Goal: Information Seeking & Learning: Learn about a topic

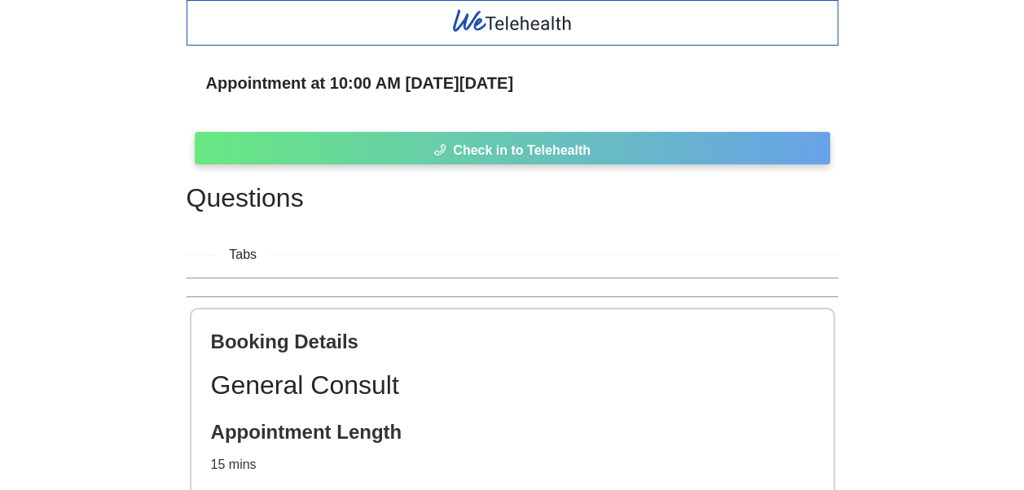
click at [533, 147] on span "Check in to Telehealth" at bounding box center [522, 150] width 138 height 20
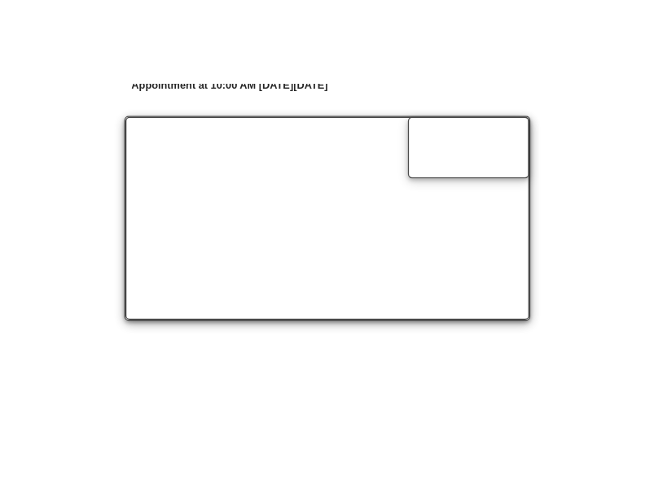
scroll to position [119, 0]
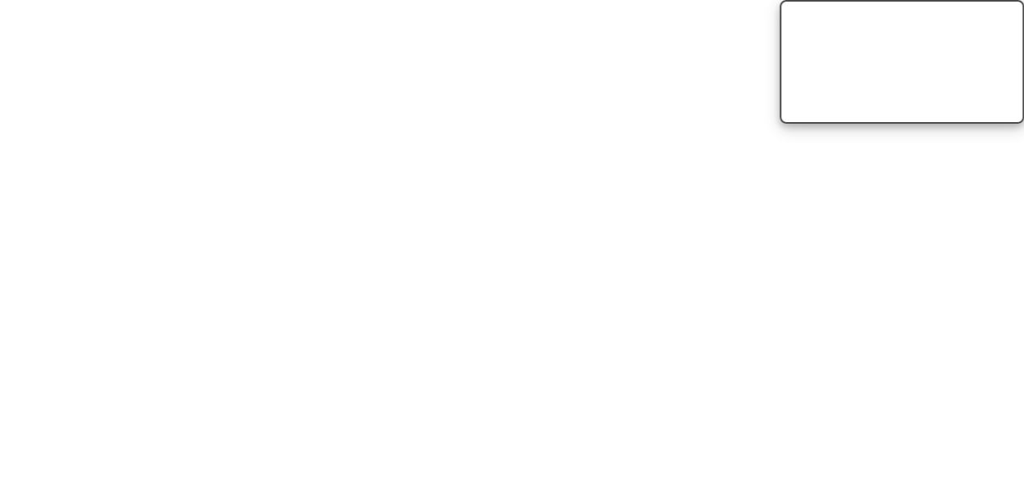
click at [927, 124] on video at bounding box center [901, 62] width 244 height 124
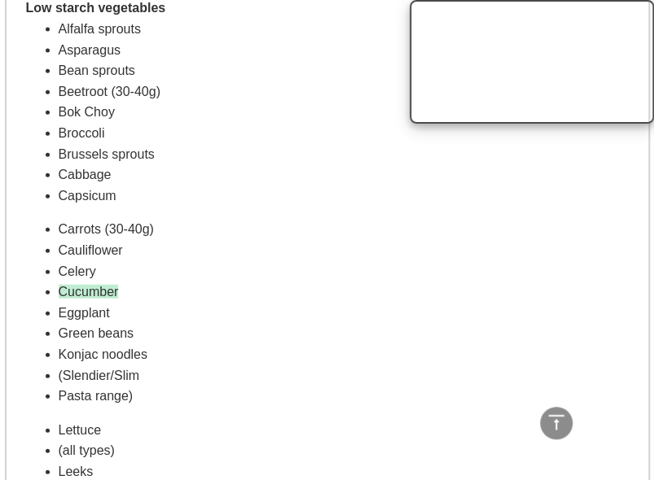
scroll to position [1140, 0]
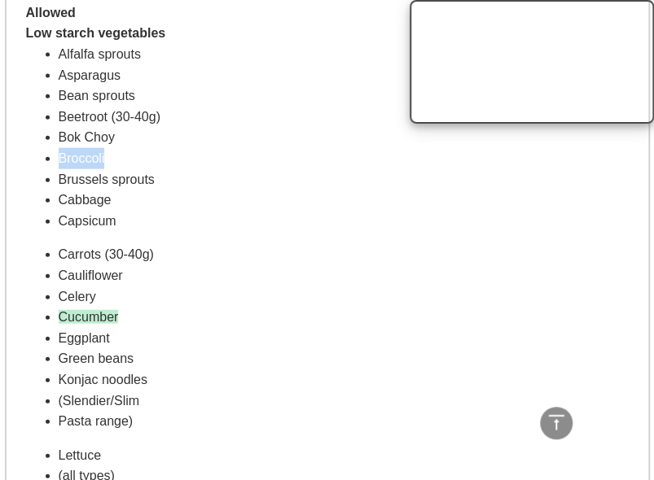
drag, startPoint x: 59, startPoint y: 158, endPoint x: 105, endPoint y: 156, distance: 45.7
click at [105, 156] on li "Broccoli" at bounding box center [344, 158] width 570 height 21
drag, startPoint x: 105, startPoint y: 156, endPoint x: 230, endPoint y: 204, distance: 133.8
click at [230, 204] on li "Cabbage" at bounding box center [344, 200] width 570 height 21
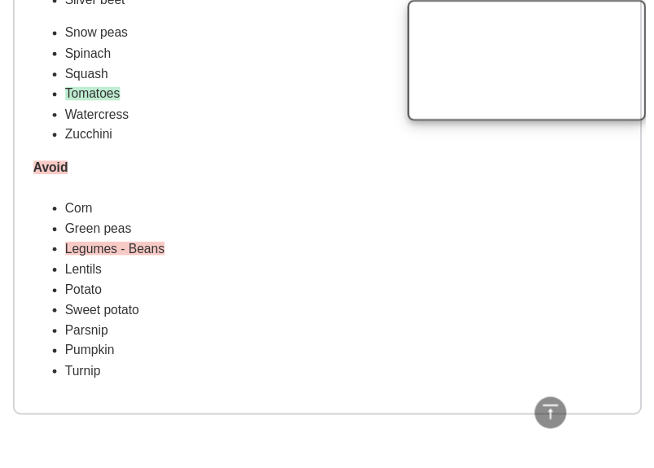
scroll to position [1745, 0]
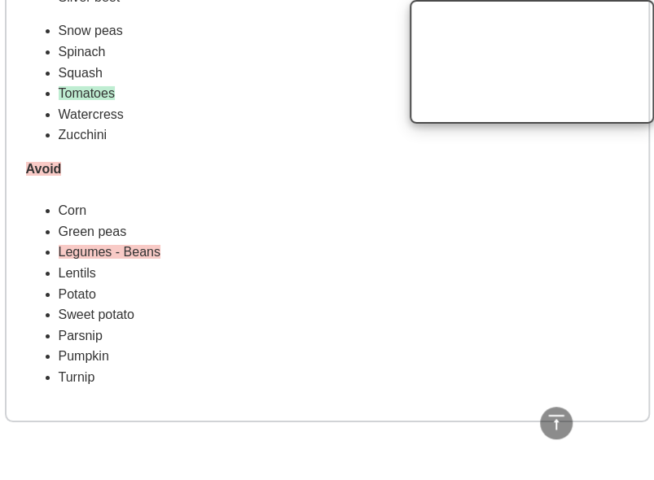
click at [117, 374] on li "Turnip" at bounding box center [344, 377] width 570 height 21
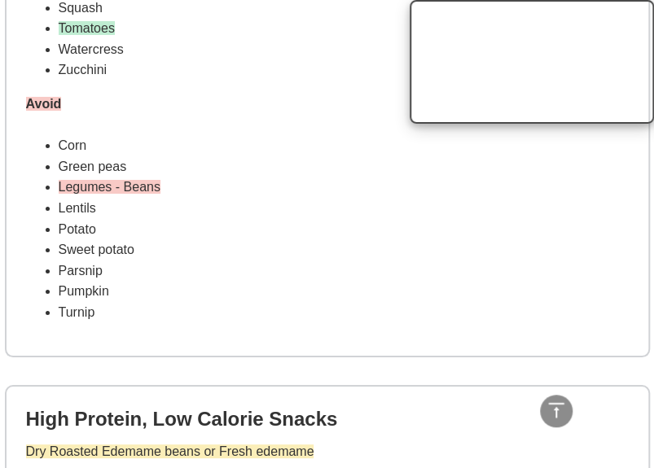
scroll to position [2071, 0]
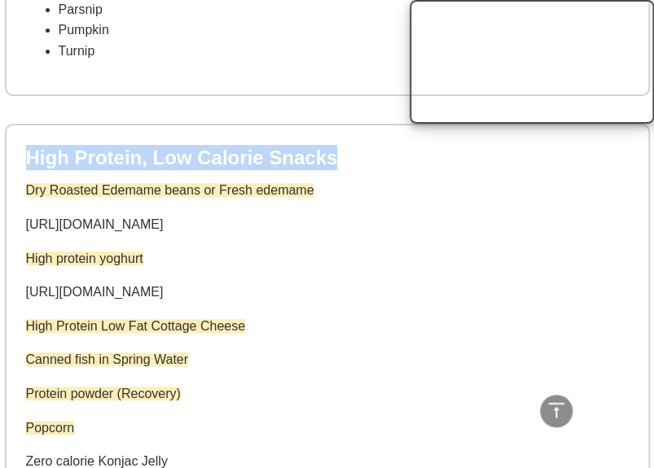
drag, startPoint x: 26, startPoint y: 157, endPoint x: 331, endPoint y: 154, distance: 304.6
click at [331, 154] on h2 "High Protein, Low Calorie Snacks" at bounding box center [327, 157] width 603 height 25
drag, startPoint x: 331, startPoint y: 154, endPoint x: 244, endPoint y: 149, distance: 86.5
copy h2 "High Protein, Low Calorie Snacks"
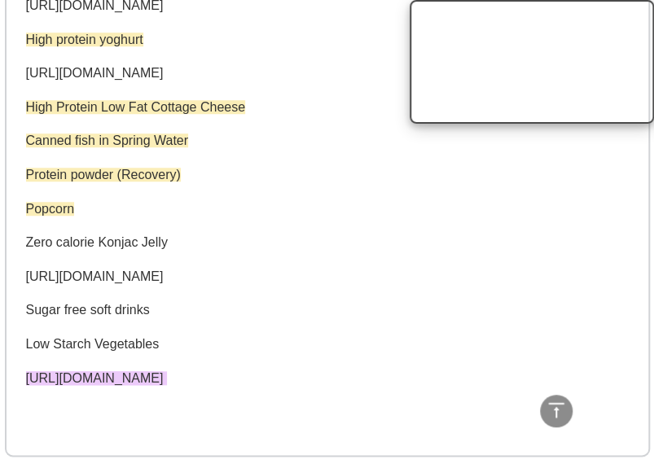
scroll to position [2315, 0]
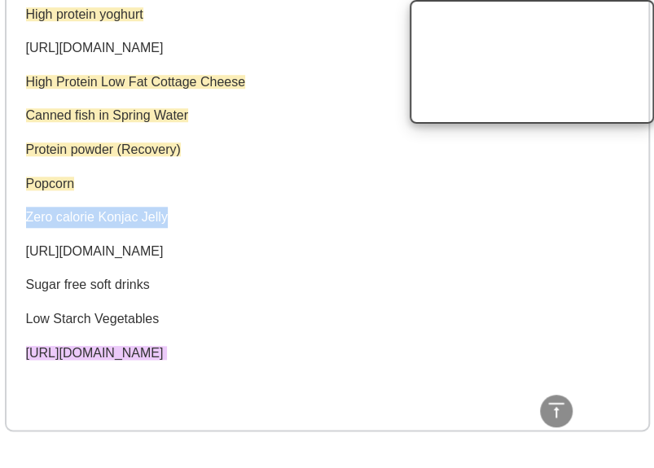
drag, startPoint x: 28, startPoint y: 217, endPoint x: 171, endPoint y: 221, distance: 143.4
click at [171, 221] on p "Zero calorie Konjac Jelly" at bounding box center [327, 217] width 603 height 21
drag, startPoint x: 171, startPoint y: 221, endPoint x: 259, endPoint y: 291, distance: 112.4
click at [259, 291] on p "Sugar free soft drinks" at bounding box center [327, 284] width 603 height 21
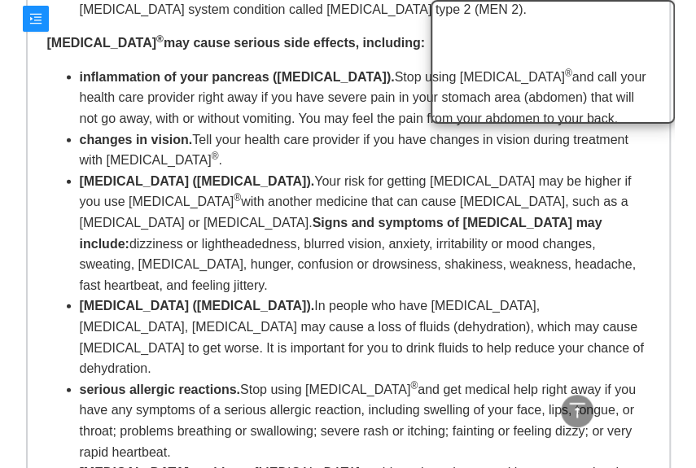
scroll to position [3207, 0]
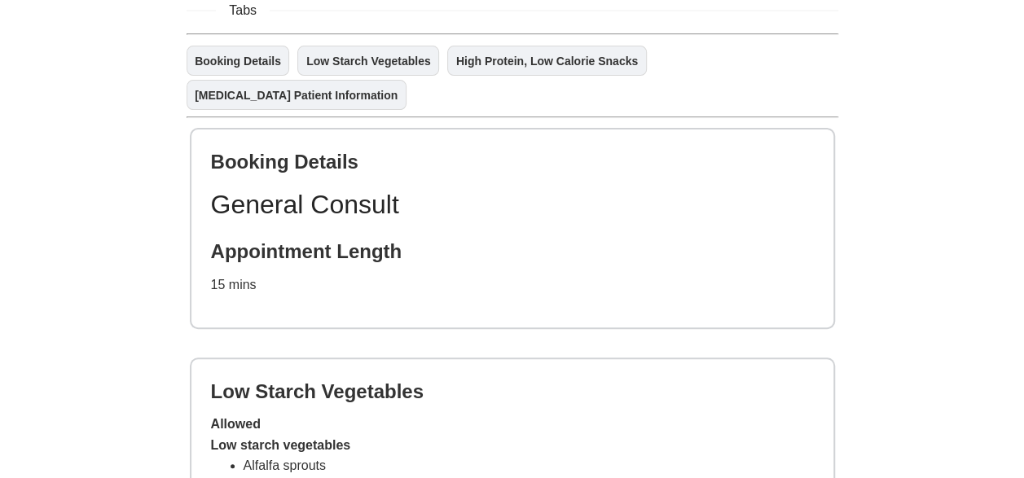
scroll to position [489, 0]
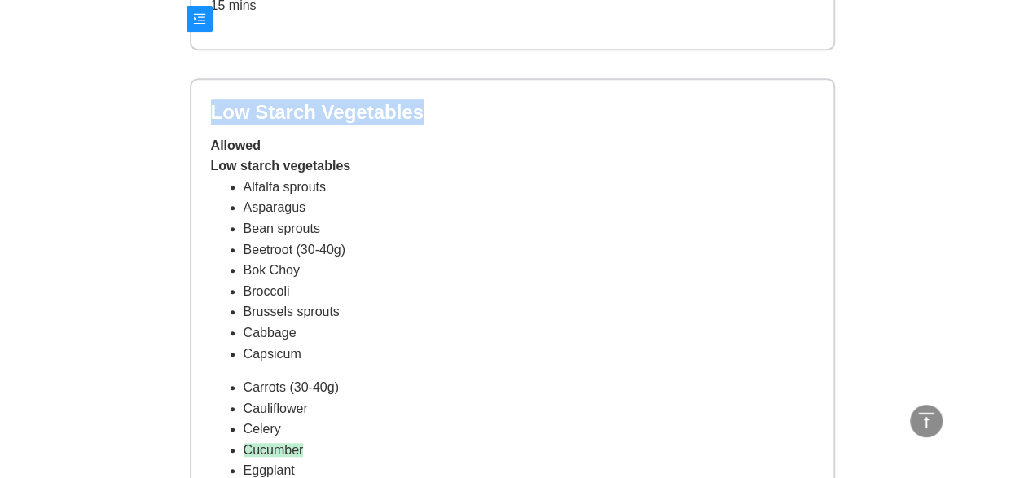
drag, startPoint x: 211, startPoint y: 111, endPoint x: 410, endPoint y: 110, distance: 199.5
click at [410, 110] on h2 "Low Starch Vegetables" at bounding box center [512, 111] width 603 height 25
drag, startPoint x: 410, startPoint y: 110, endPoint x: 401, endPoint y: 112, distance: 10.1
copy h2 "Low Starch Vegetables"
click at [445, 179] on li "Alfalfa sprouts" at bounding box center [528, 187] width 570 height 21
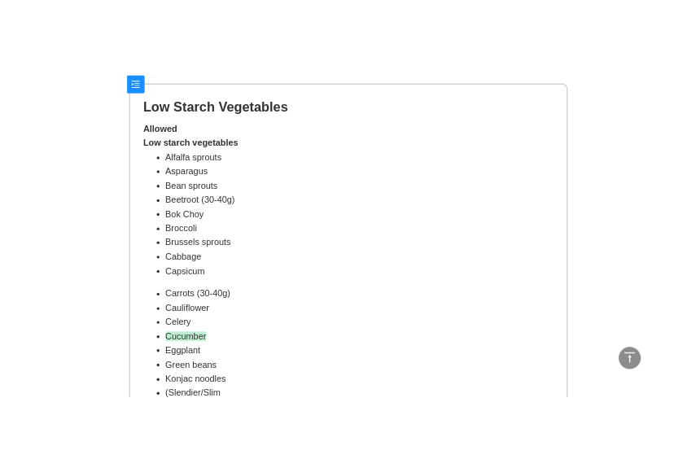
scroll to position [570, 0]
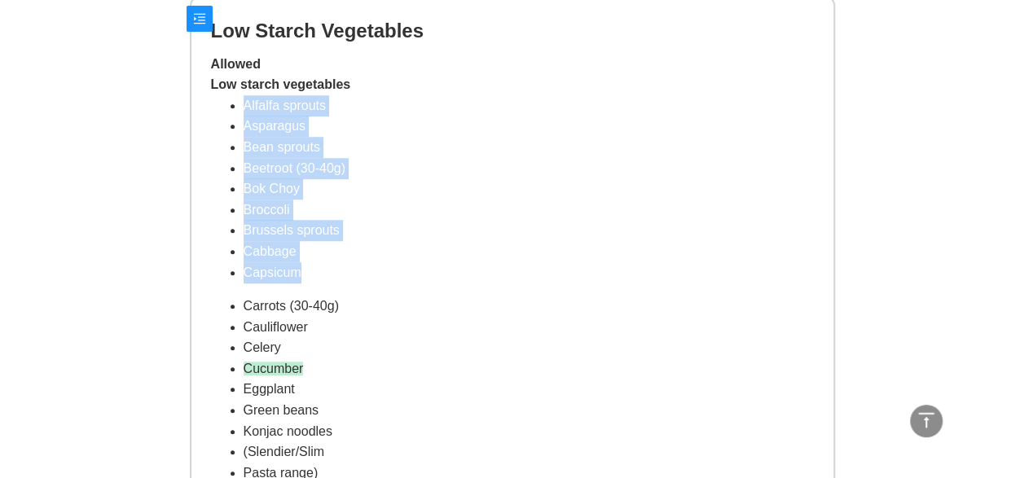
drag, startPoint x: 244, startPoint y: 104, endPoint x: 349, endPoint y: 268, distance: 194.1
click at [349, 268] on ul "Alfalfa sprouts Asparagus Bean sprouts Beetroot (30-40g) Bok Choy Broccoli Brus…" at bounding box center [512, 188] width 603 height 187
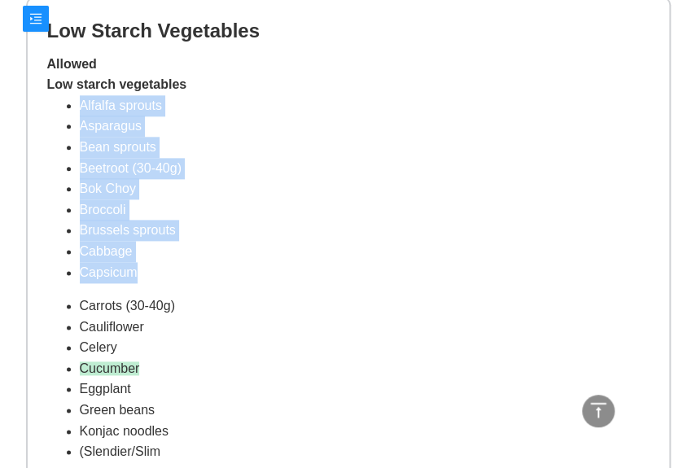
click at [308, 230] on li "Brussels sprouts" at bounding box center [365, 230] width 570 height 21
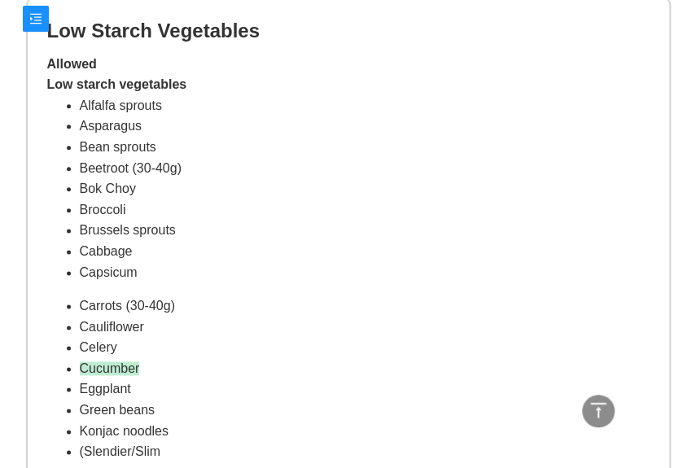
click at [521, 278] on li "Capsicum" at bounding box center [365, 272] width 570 height 21
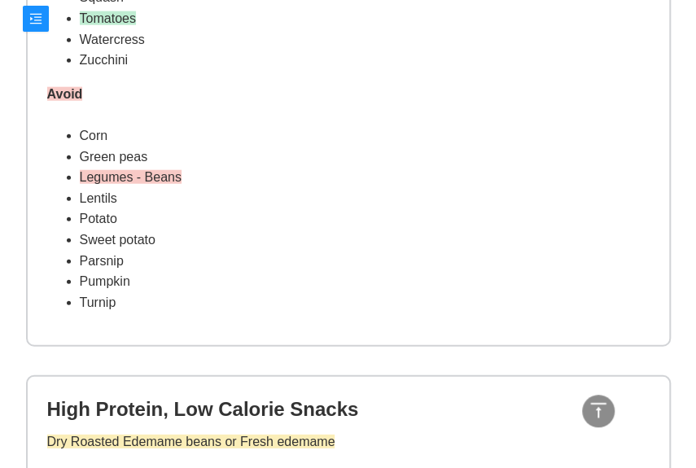
scroll to position [1303, 0]
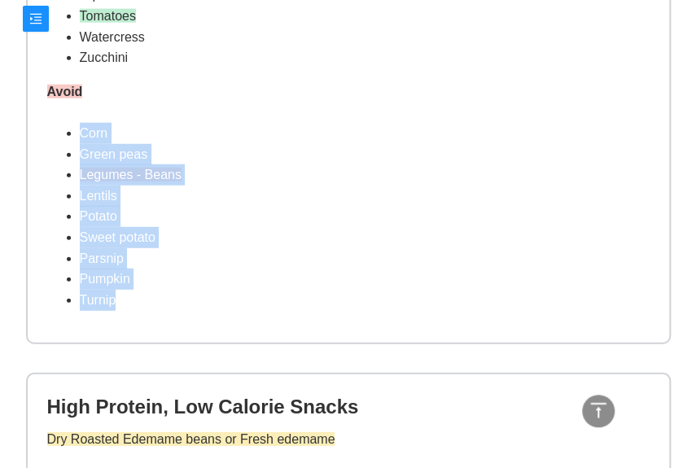
drag, startPoint x: 114, startPoint y: 303, endPoint x: 34, endPoint y: 131, distance: 189.5
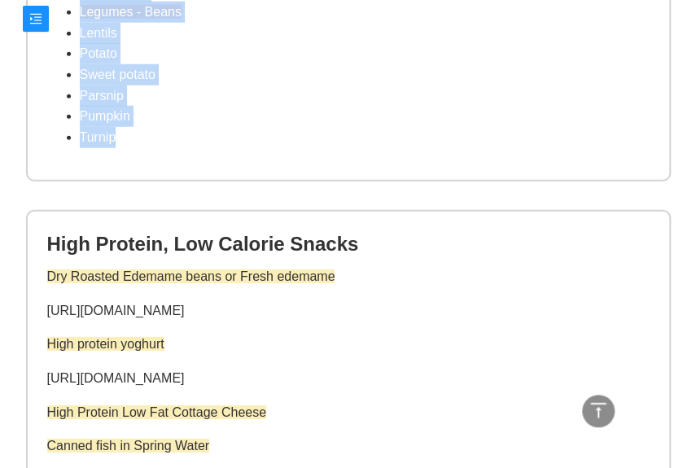
scroll to position [1547, 0]
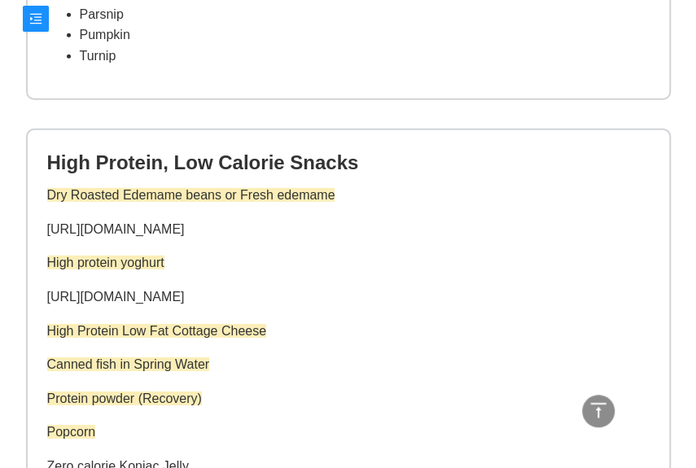
click at [398, 178] on div "High Protein, Low Calorie Snacks Dry Roasted Edemame beans or Fresh edemame htt…" at bounding box center [349, 404] width 642 height 549
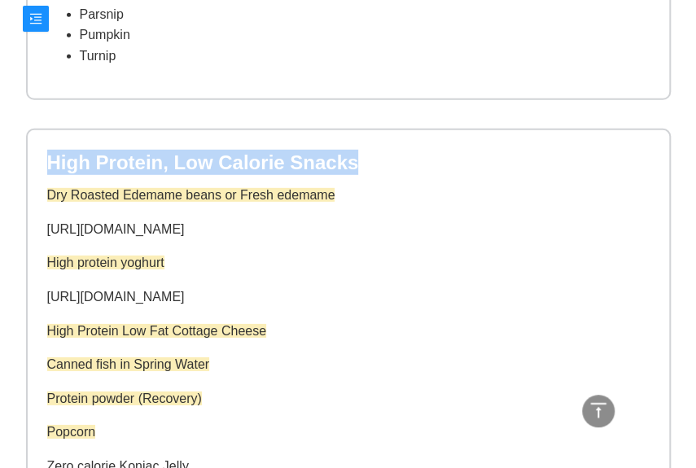
drag, startPoint x: 48, startPoint y: 160, endPoint x: 368, endPoint y: 162, distance: 320.0
click at [368, 162] on h2 "High Protein, Low Calorie Snacks" at bounding box center [348, 162] width 603 height 25
drag, startPoint x: 368, startPoint y: 162, endPoint x: 273, endPoint y: 164, distance: 95.3
copy h2 "High Protein, Low Calorie Snacks"
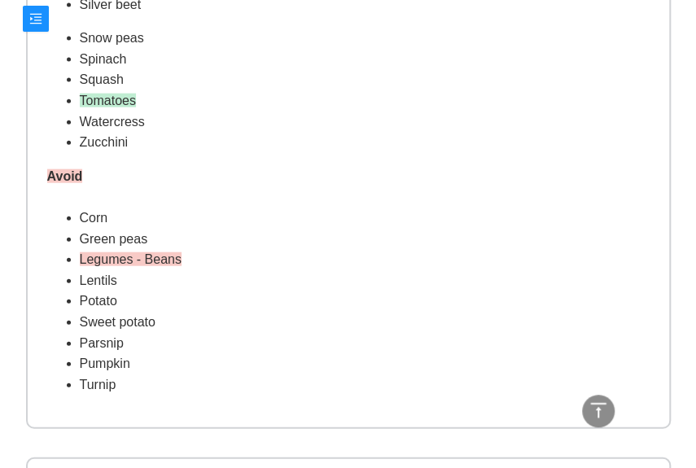
scroll to position [1222, 0]
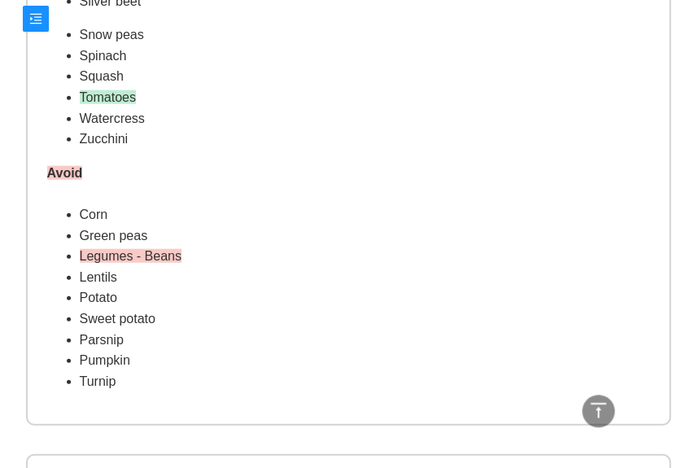
click at [168, 255] on span "Legumes - Beans" at bounding box center [131, 256] width 102 height 14
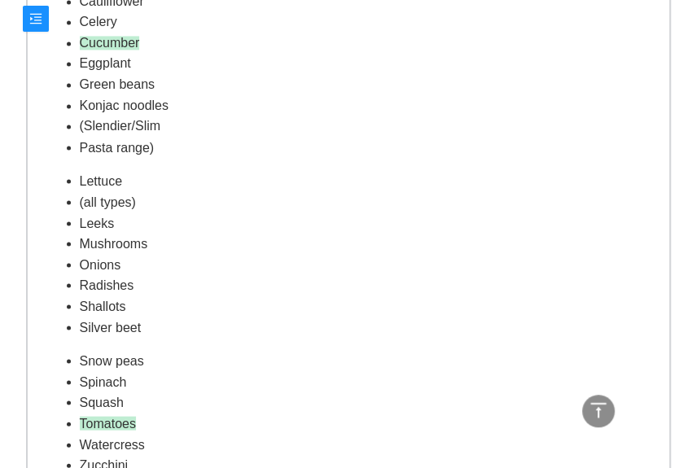
scroll to position [1140, 0]
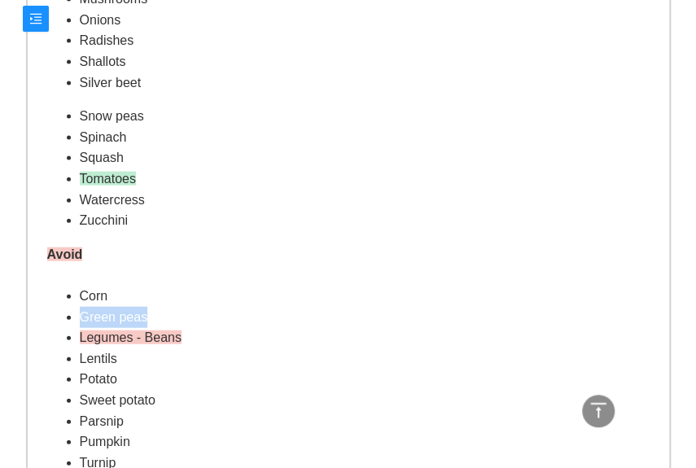
drag, startPoint x: 79, startPoint y: 315, endPoint x: 142, endPoint y: 315, distance: 62.7
click at [142, 315] on li "Green peas" at bounding box center [365, 317] width 570 height 21
copy li "Green peas"
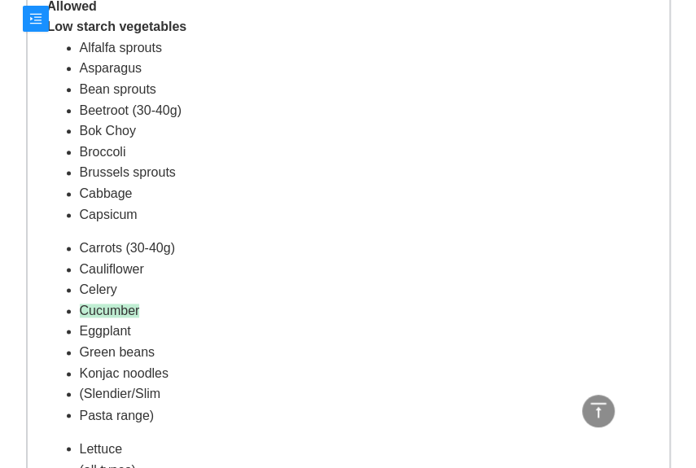
scroll to position [651, 0]
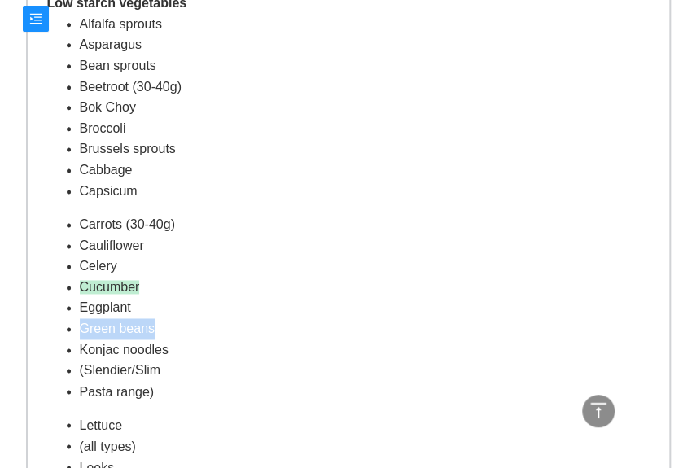
drag, startPoint x: 79, startPoint y: 329, endPoint x: 173, endPoint y: 328, distance: 93.7
click at [173, 328] on li "Green beans" at bounding box center [365, 328] width 570 height 21
copy li "Green beans"
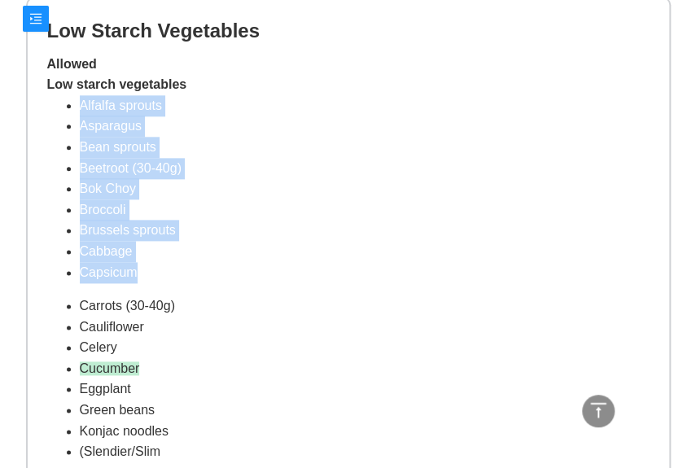
drag, startPoint x: 80, startPoint y: 105, endPoint x: 169, endPoint y: 270, distance: 186.9
click at [169, 270] on ul "Alfalfa sprouts Asparagus Bean sprouts Beetroot (30-40g) Bok Choy Broccoli Brus…" at bounding box center [348, 188] width 603 height 187
copy ul "Alfalfa sprouts Asparagus Bean sprouts Beetroot (30-40g) Bok Choy Broccoli Brus…"
click at [221, 232] on li "Brussels sprouts" at bounding box center [365, 230] width 570 height 21
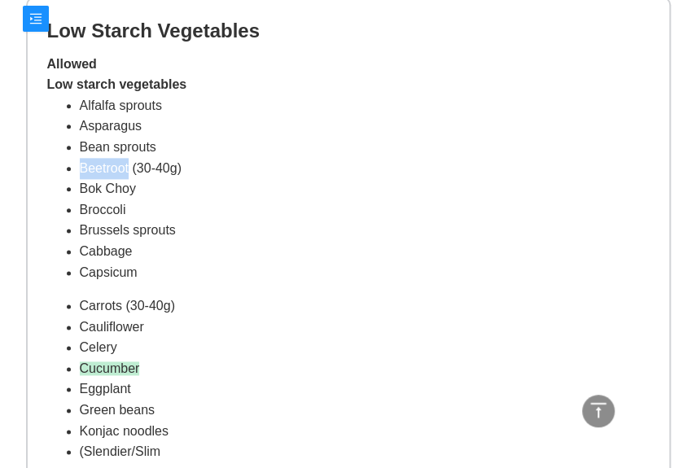
drag, startPoint x: 81, startPoint y: 168, endPoint x: 127, endPoint y: 166, distance: 45.6
click at [127, 166] on li "Beetroot (30-40g)" at bounding box center [365, 168] width 570 height 21
copy li "Beetroot"
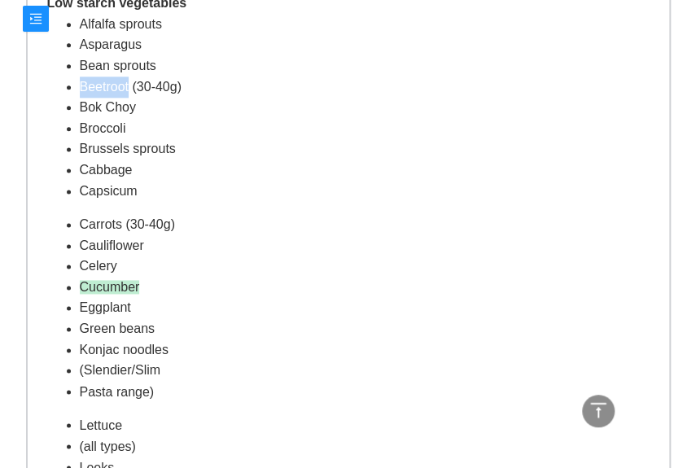
scroll to position [733, 0]
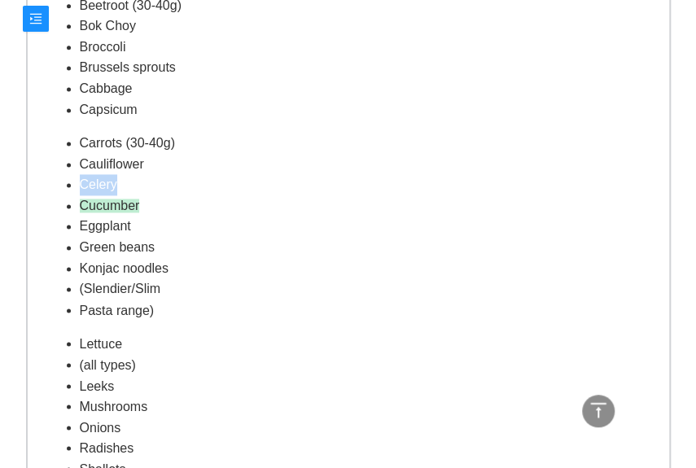
drag, startPoint x: 81, startPoint y: 184, endPoint x: 116, endPoint y: 182, distance: 35.1
click at [116, 182] on li "Celery" at bounding box center [365, 184] width 570 height 21
copy li "Celery"
drag, startPoint x: 80, startPoint y: 207, endPoint x: 137, endPoint y: 209, distance: 57.1
click at [137, 209] on span "Cucumber" at bounding box center [110, 206] width 60 height 14
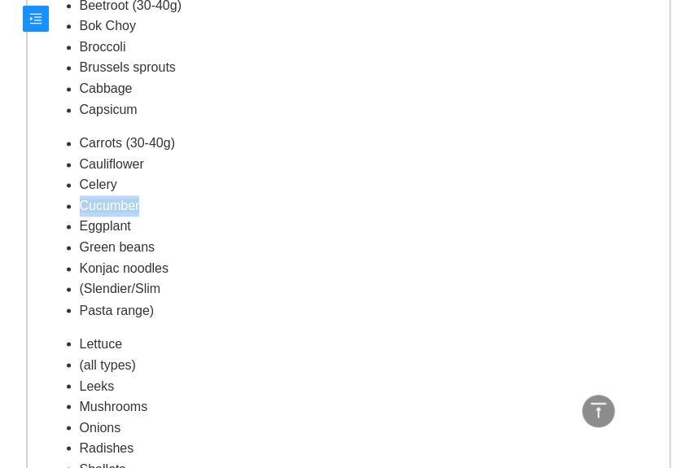
copy span "Cucumber"
drag, startPoint x: 81, startPoint y: 247, endPoint x: 155, endPoint y: 247, distance: 74.1
click at [155, 247] on li "Green beans" at bounding box center [365, 247] width 570 height 21
copy li "Green beans"
drag, startPoint x: 79, startPoint y: 271, endPoint x: 170, endPoint y: 270, distance: 91.2
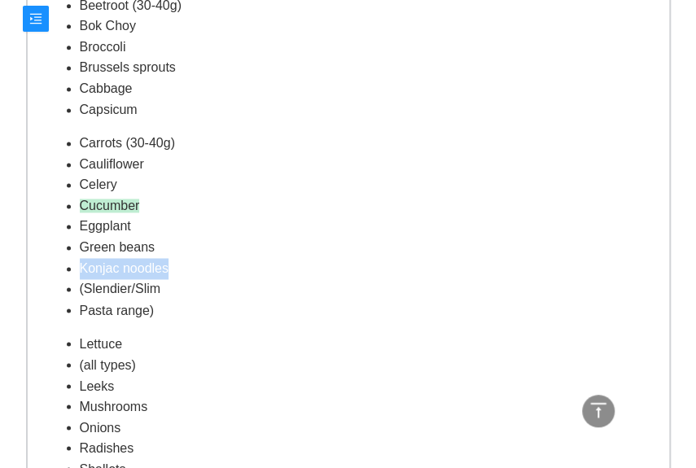
click at [170, 270] on li "Konjac noodles" at bounding box center [365, 268] width 570 height 21
drag, startPoint x: 170, startPoint y: 270, endPoint x: 138, endPoint y: 268, distance: 32.6
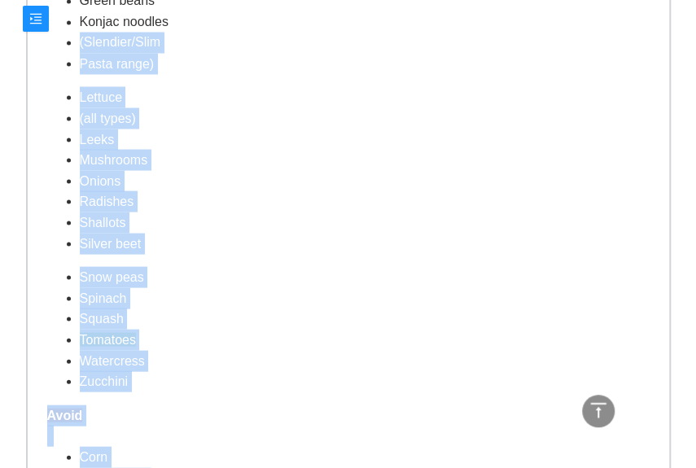
scroll to position [1152, 0]
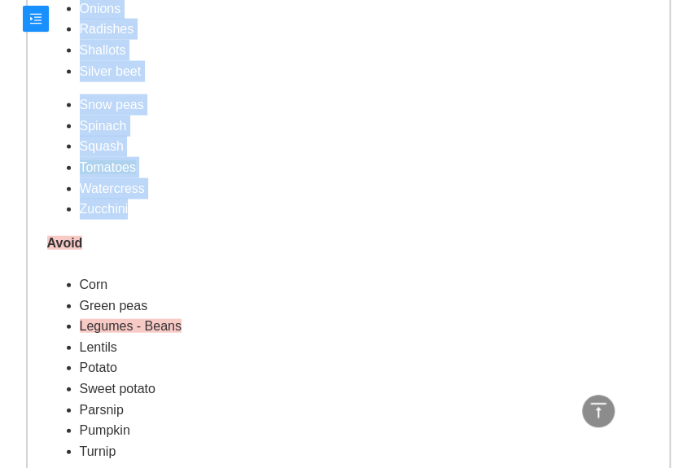
drag, startPoint x: 80, startPoint y: 206, endPoint x: 200, endPoint y: 204, distance: 119.7
click at [266, 191] on li "Watercress" at bounding box center [365, 188] width 570 height 21
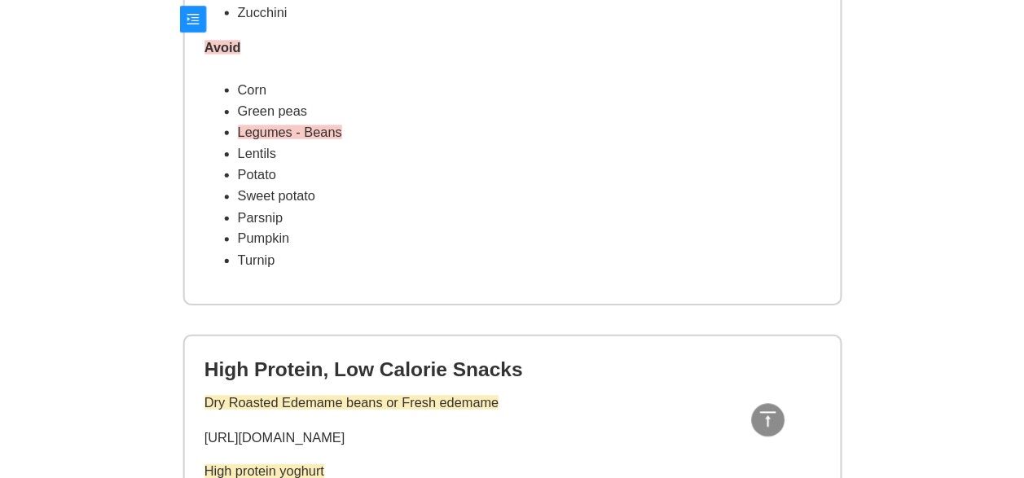
scroll to position [1314, 0]
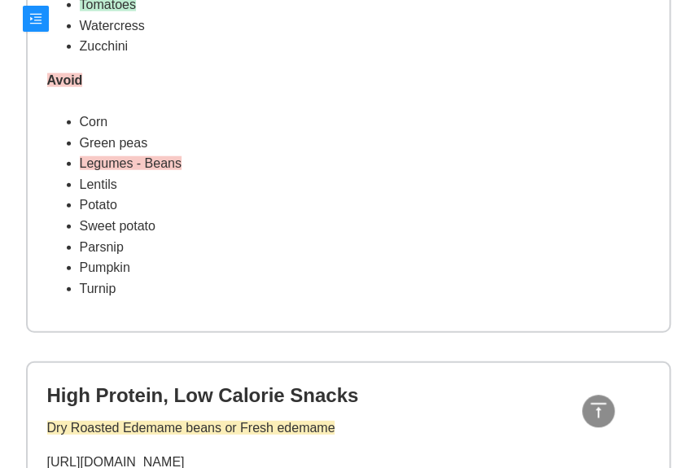
click at [134, 87] on div "Avoid" at bounding box center [348, 80] width 603 height 21
click at [102, 159] on span "Legumes - Beans" at bounding box center [131, 163] width 102 height 14
click at [83, 166] on span "Legumes - Beans" at bounding box center [131, 163] width 102 height 14
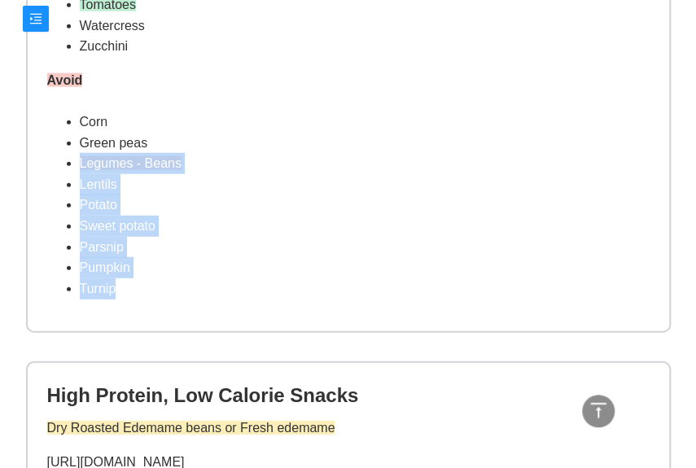
drag, startPoint x: 80, startPoint y: 161, endPoint x: 172, endPoint y: 297, distance: 164.2
click at [172, 297] on ul "Corn Green peas Legumes - Beans Lentils Potato Sweet potato Parsnip Pumpkin Tur…" at bounding box center [348, 205] width 603 height 187
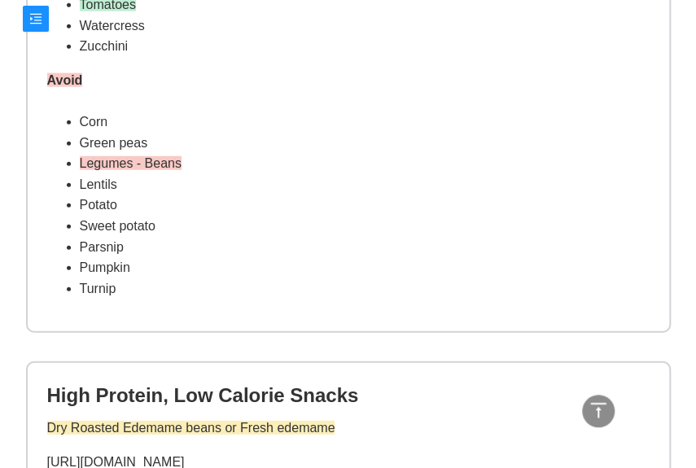
click at [570, 139] on li "Green peas" at bounding box center [365, 143] width 570 height 21
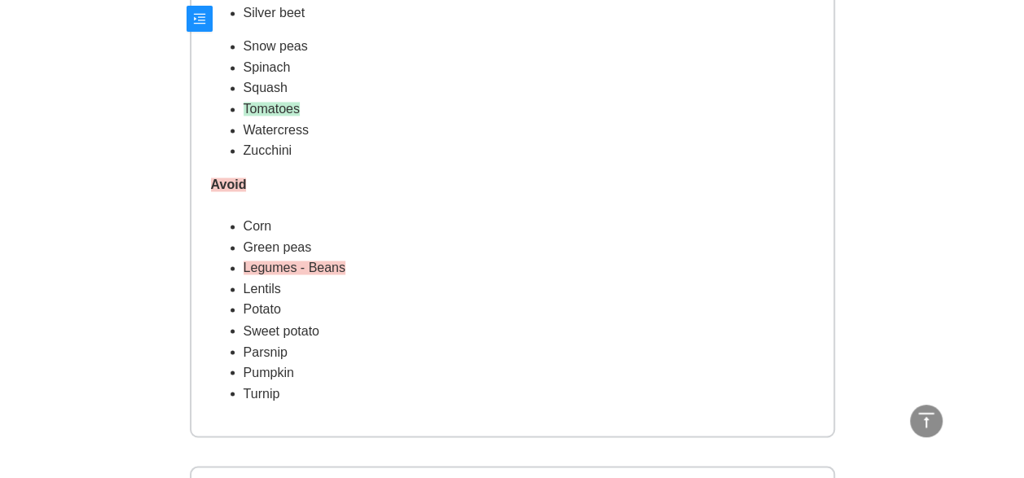
scroll to position [1233, 0]
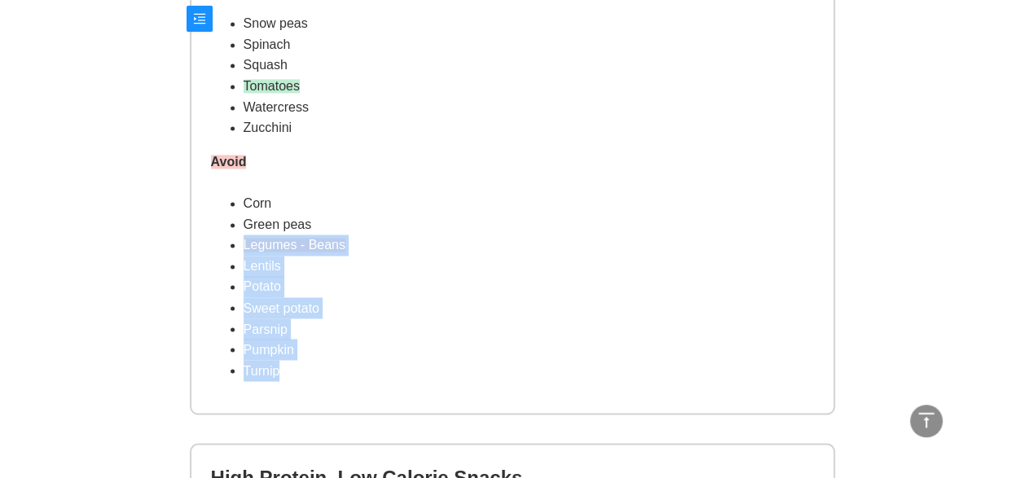
drag, startPoint x: 243, startPoint y: 244, endPoint x: 353, endPoint y: 367, distance: 164.9
click at [353, 367] on ul "Corn Green peas Legumes - Beans Lentils Potato Sweet potato Parsnip Pumpkin Tur…" at bounding box center [512, 286] width 603 height 187
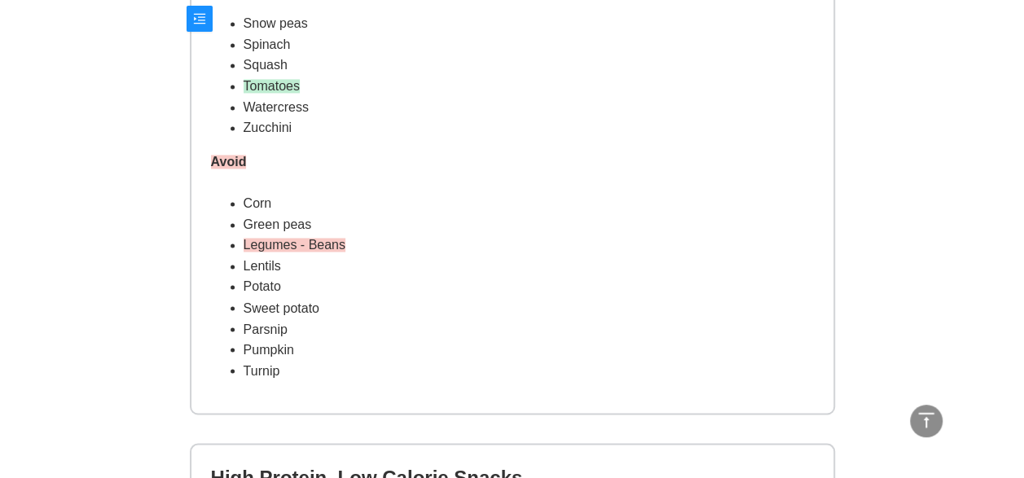
click at [695, 107] on div "Appointment at 10:00 AM on Mon 25 Aug Join Telehealth Video Call Questions Tabs…" at bounding box center [512, 360] width 1024 height 3187
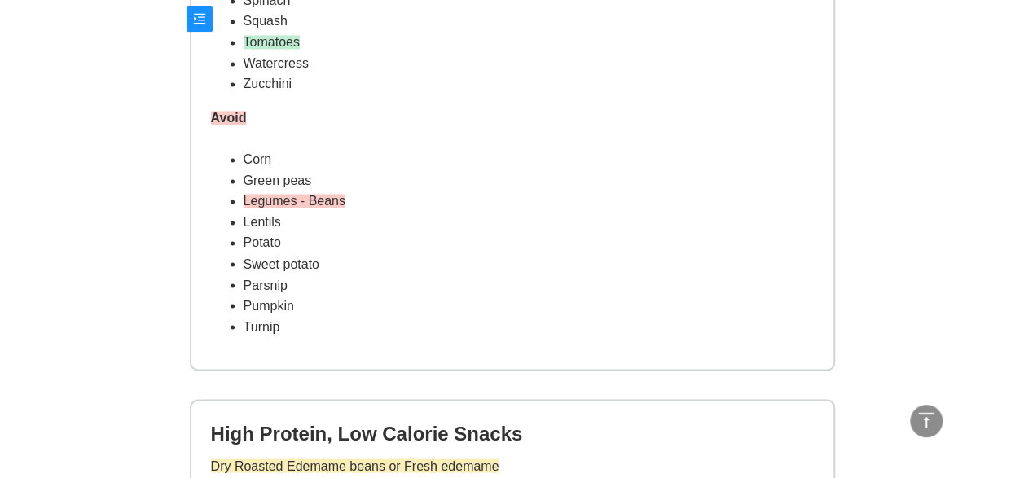
scroll to position [1314, 0]
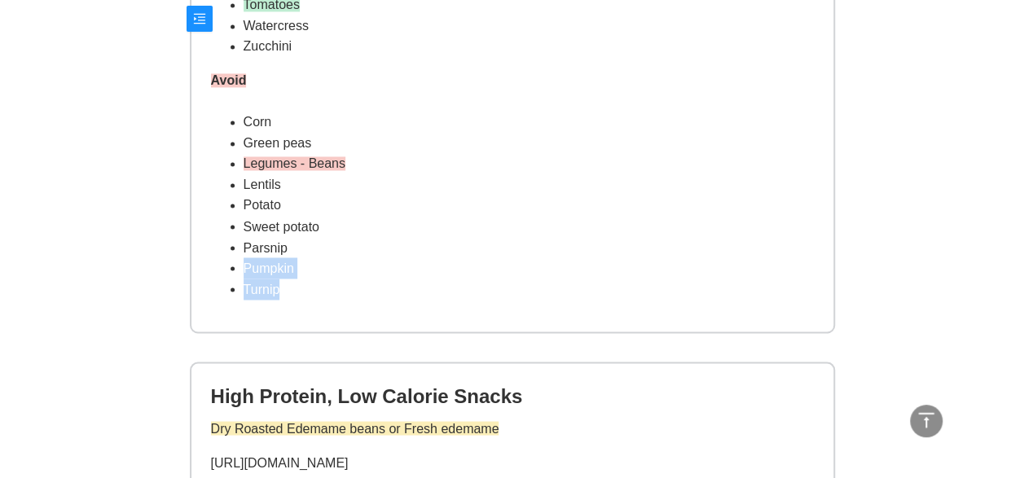
drag, startPoint x: 245, startPoint y: 265, endPoint x: 319, endPoint y: 300, distance: 81.6
click at [318, 299] on li "Turnip" at bounding box center [528, 289] width 570 height 21
click at [311, 283] on li "Turnip" at bounding box center [528, 289] width 570 height 21
drag, startPoint x: 295, startPoint y: 266, endPoint x: 244, endPoint y: 269, distance: 50.5
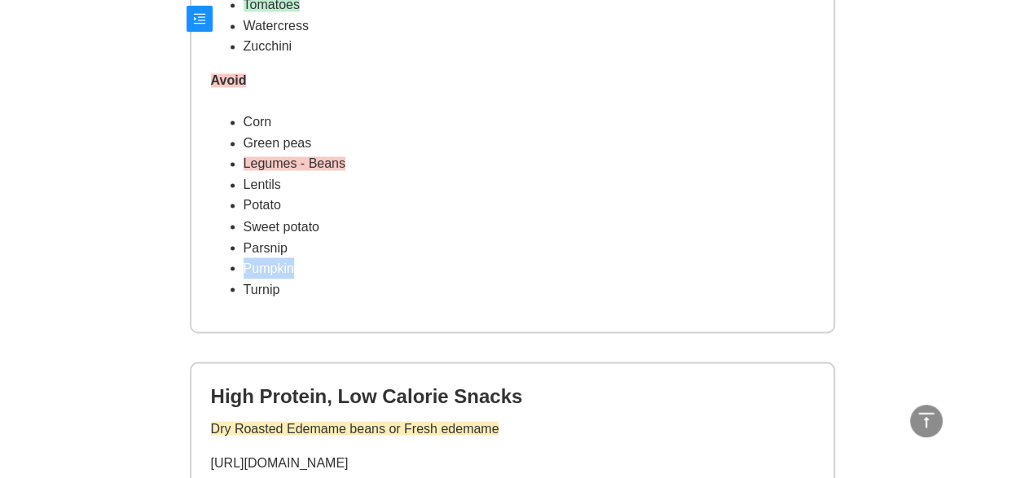
click at [244, 269] on li "Pumpkin" at bounding box center [528, 267] width 570 height 21
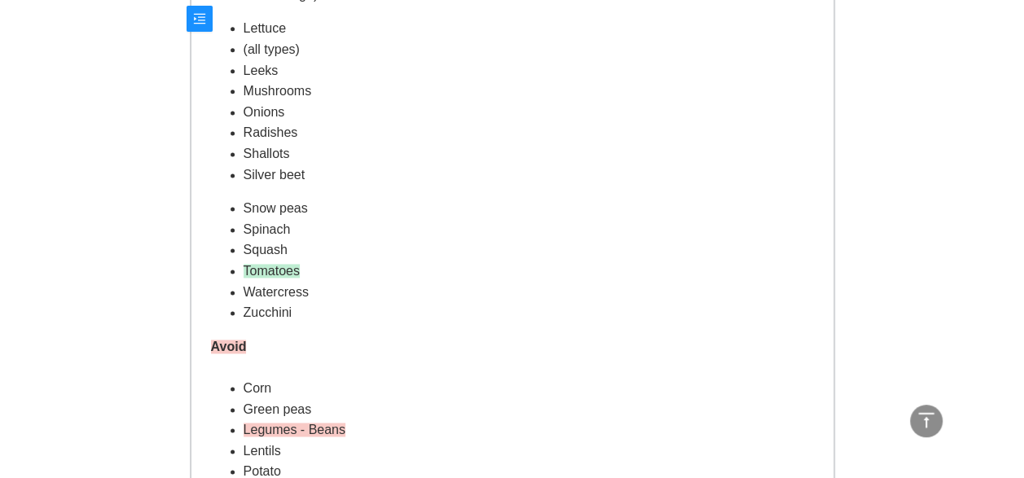
scroll to position [989, 0]
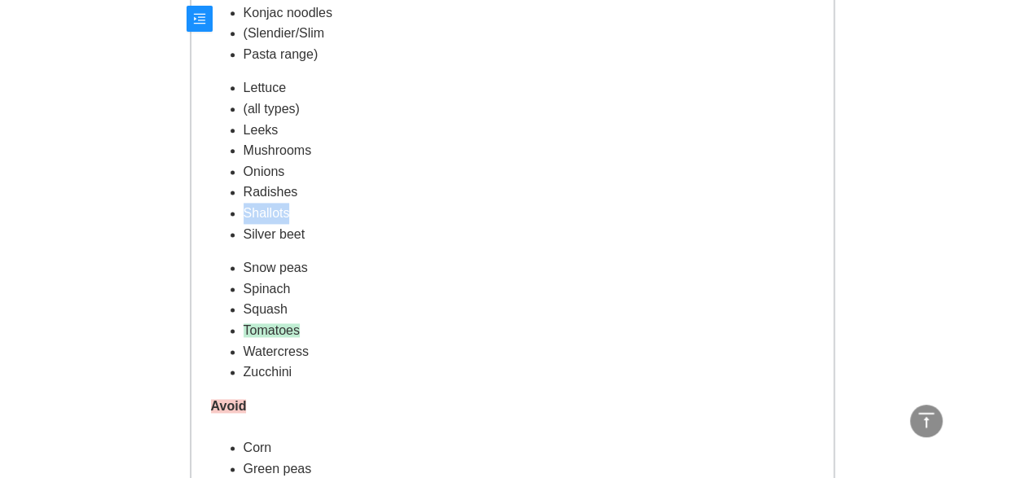
drag, startPoint x: 243, startPoint y: 212, endPoint x: 292, endPoint y: 206, distance: 49.2
click at [292, 206] on li "Shallots" at bounding box center [528, 213] width 570 height 21
drag, startPoint x: 292, startPoint y: 206, endPoint x: 272, endPoint y: 210, distance: 20.0
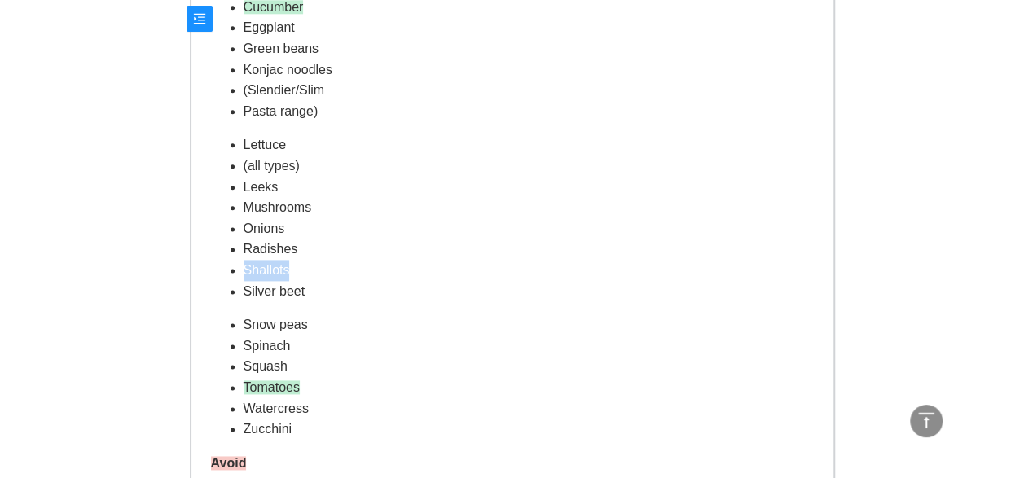
scroll to position [907, 0]
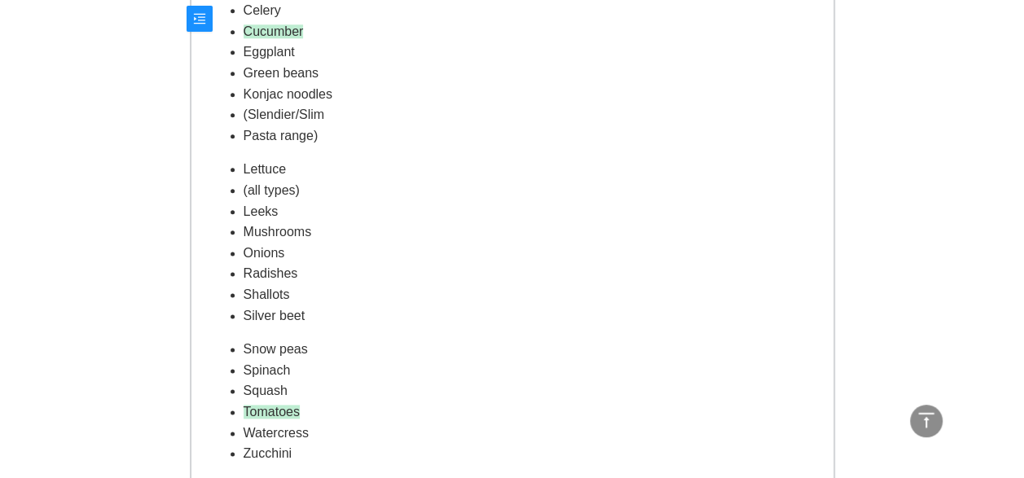
click at [301, 265] on li "Radishes" at bounding box center [528, 273] width 570 height 21
drag, startPoint x: 245, startPoint y: 274, endPoint x: 300, endPoint y: 271, distance: 54.6
click at [300, 271] on li "Radishes" at bounding box center [528, 273] width 570 height 21
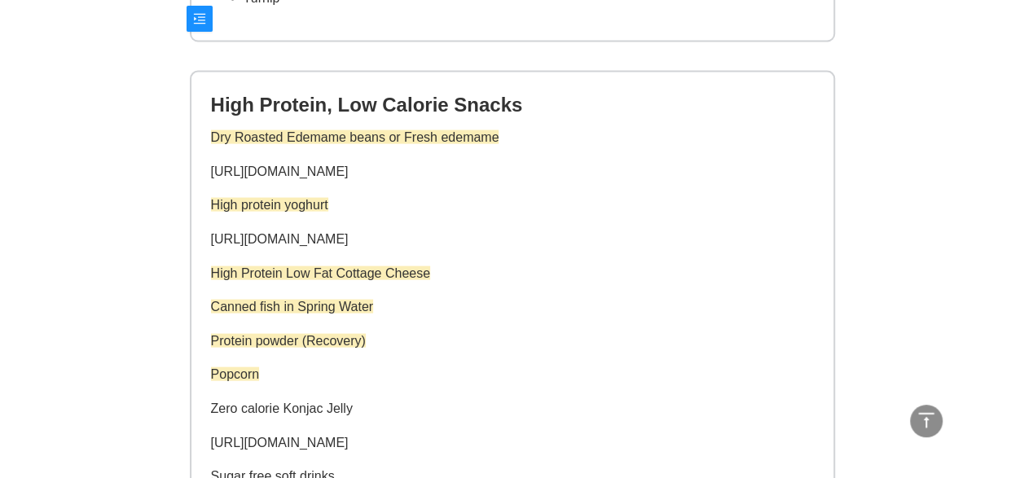
scroll to position [1640, 0]
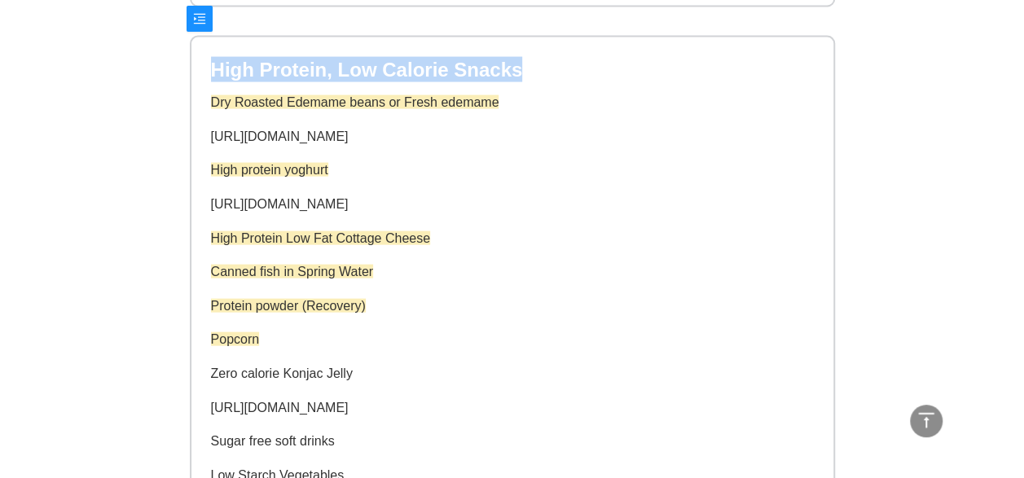
drag, startPoint x: 213, startPoint y: 67, endPoint x: 515, endPoint y: 72, distance: 302.2
click at [515, 72] on h2 "High Protein, Low Calorie Snacks" at bounding box center [512, 69] width 603 height 25
drag, startPoint x: 515, startPoint y: 72, endPoint x: 464, endPoint y: 67, distance: 51.5
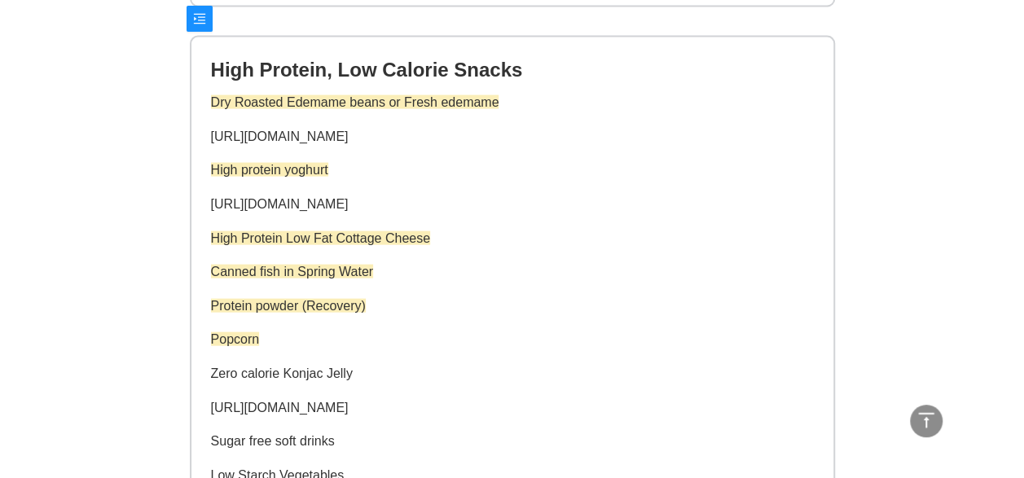
click at [491, 275] on p "Canned fish in Spring Water" at bounding box center [512, 271] width 603 height 21
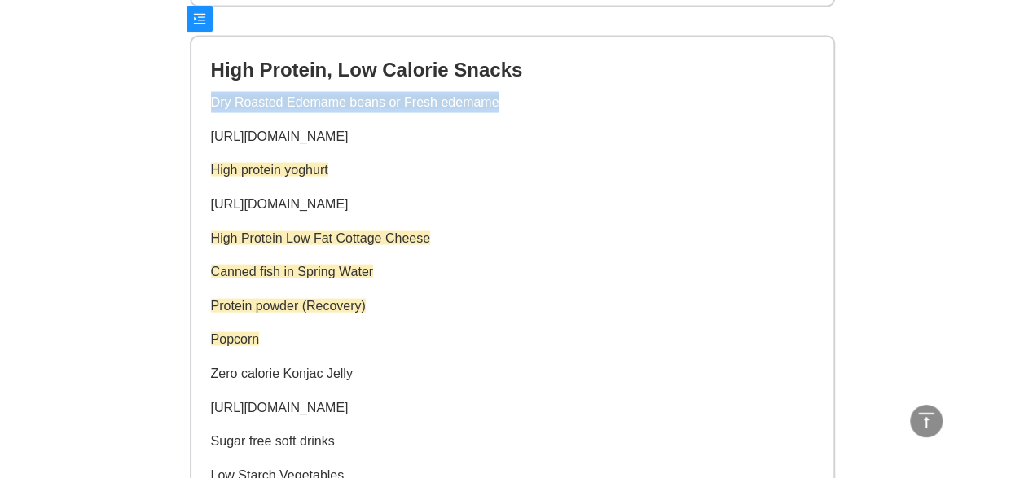
drag, startPoint x: 493, startPoint y: 102, endPoint x: 204, endPoint y: 104, distance: 289.1
click at [204, 104] on div "High Protein, Low Calorie Snacks Dry Roasted Edemame beans or Fresh edemame htt…" at bounding box center [512, 311] width 642 height 549
click at [349, 137] on link "[URL][DOMAIN_NAME]" at bounding box center [280, 136] width 138 height 14
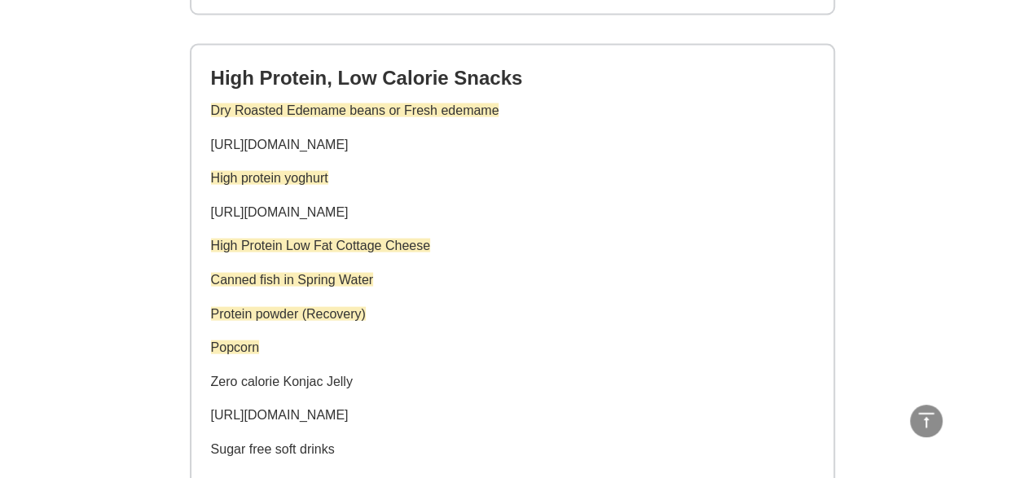
scroll to position [1629, 0]
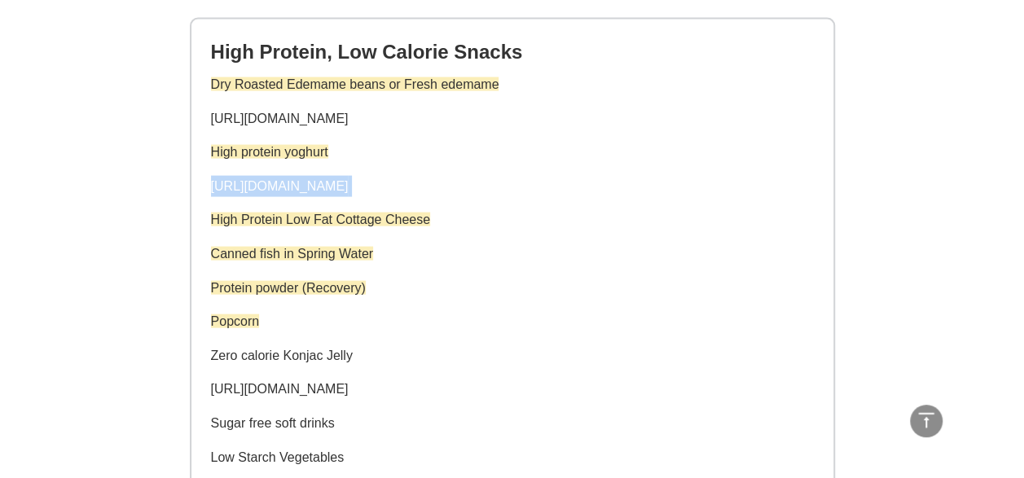
drag, startPoint x: 749, startPoint y: 185, endPoint x: 202, endPoint y: 195, distance: 547.3
click at [202, 195] on div "High Protein, Low Calorie Snacks Dry Roasted Edemame beans or Fresh edemame htt…" at bounding box center [512, 294] width 642 height 549
copy p "[URL][DOMAIN_NAME]"
click at [436, 220] on p "High Protein Low Fat Cottage Cheese" at bounding box center [512, 219] width 603 height 21
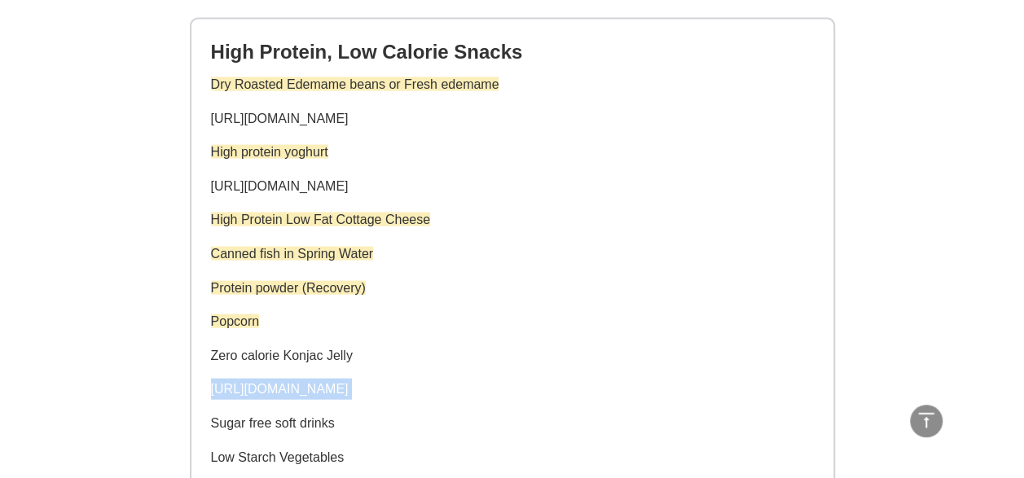
drag, startPoint x: 575, startPoint y: 388, endPoint x: 181, endPoint y: 382, distance: 394.2
copy p "[URL][DOMAIN_NAME]"
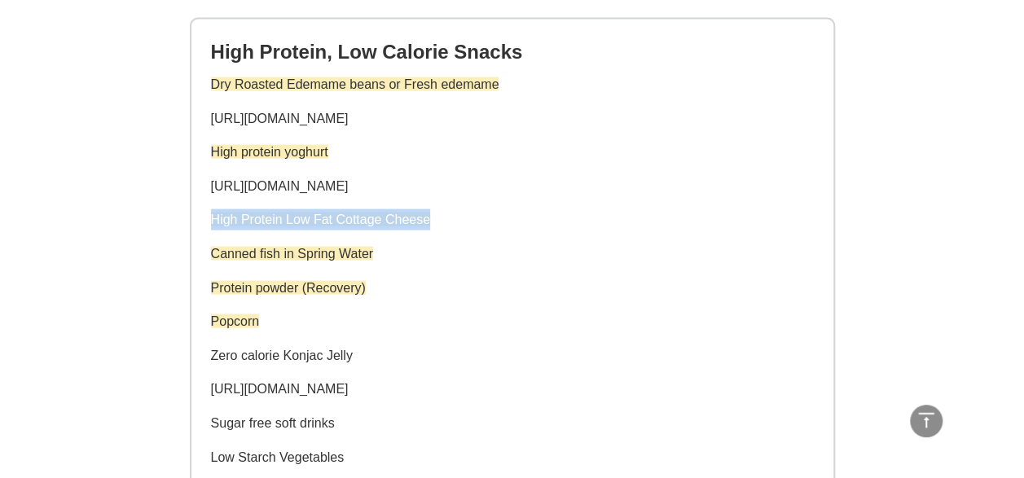
drag, startPoint x: 428, startPoint y: 222, endPoint x: 188, endPoint y: 225, distance: 240.3
click at [188, 225] on div "High Protein, Low Calorie Snacks Dry Roasted Edemame beans or Fresh edemame htt…" at bounding box center [511, 301] width 651 height 572
copy span "High Protein Low Fat Cottage Cheese"
click at [397, 257] on p "Canned fish in Spring Water" at bounding box center [512, 253] width 603 height 21
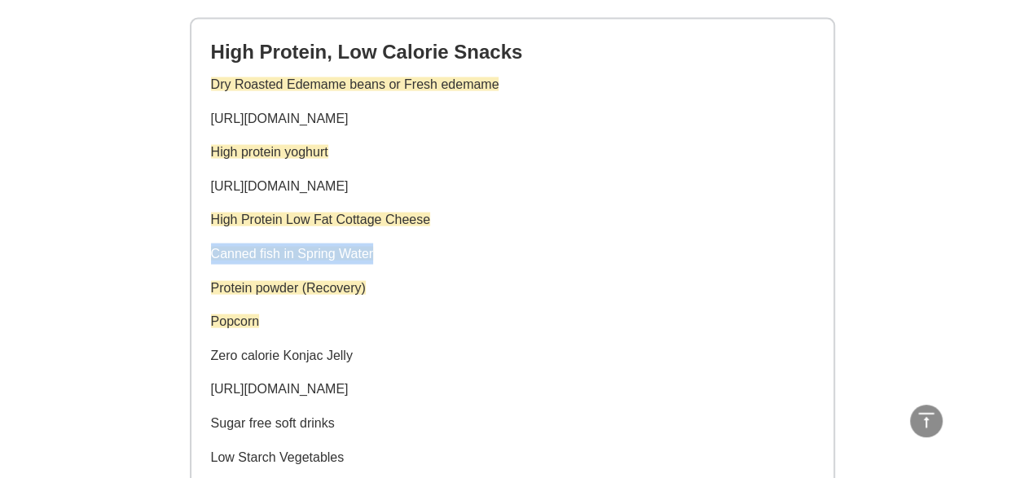
drag, startPoint x: 207, startPoint y: 255, endPoint x: 378, endPoint y: 258, distance: 171.0
click at [378, 258] on div "High Protein, Low Calorie Snacks Dry Roasted Edemame beans or Fresh edemame htt…" at bounding box center [512, 294] width 642 height 549
drag, startPoint x: 378, startPoint y: 258, endPoint x: 345, endPoint y: 256, distance: 32.7
copy span "Canned fish in Spring Water"
click at [362, 288] on span "Protein powder (Recovery)" at bounding box center [288, 288] width 155 height 14
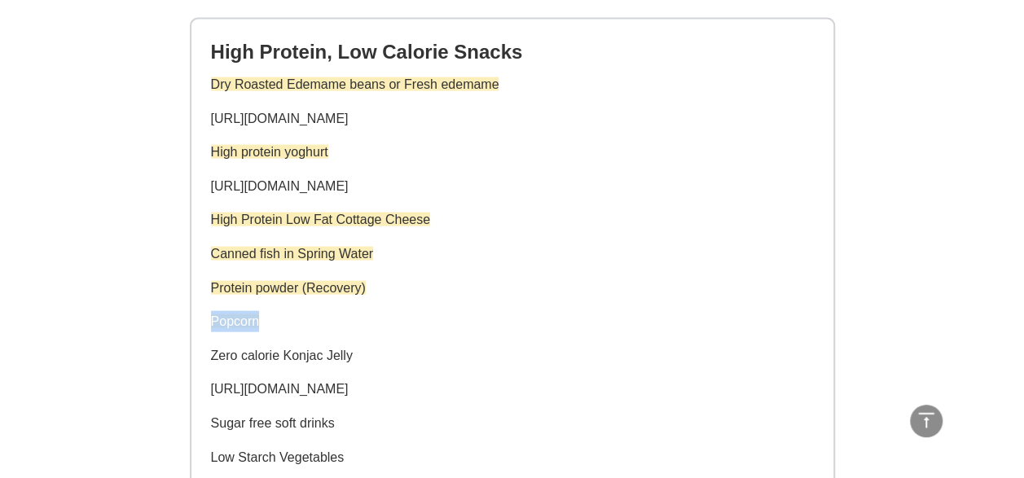
drag, startPoint x: 259, startPoint y: 322, endPoint x: 191, endPoint y: 323, distance: 67.6
click at [191, 323] on div "High Protein, Low Calorie Snacks Dry Roasted Edemame beans or Fresh edemame htt…" at bounding box center [512, 294] width 642 height 549
drag, startPoint x: 191, startPoint y: 323, endPoint x: 287, endPoint y: 305, distance: 97.9
click at [287, 305] on div "Dry Roasted Edemame beans or Fresh edemame https://www.woolworths.com.au/shop/p…" at bounding box center [512, 304] width 603 height 461
click at [375, 283] on p "Protein powder (Recovery)" at bounding box center [512, 288] width 603 height 21
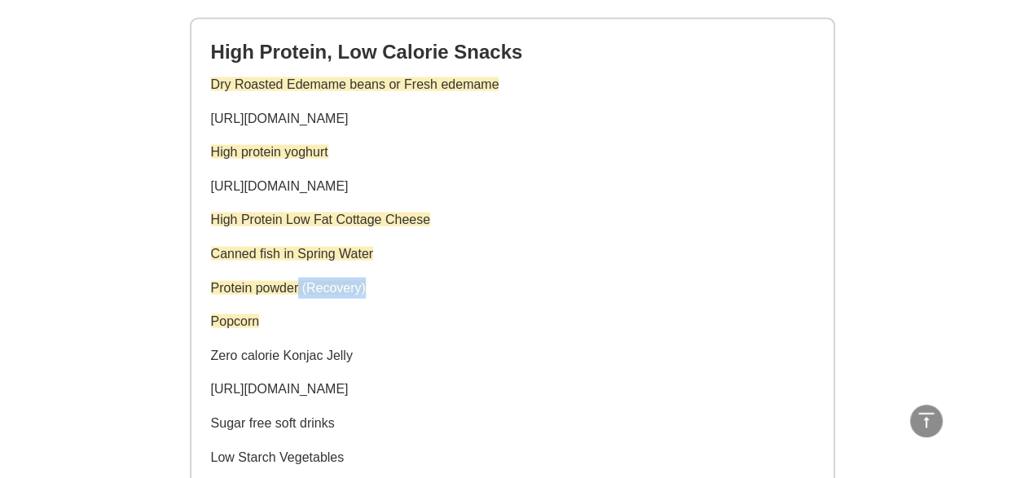
drag, startPoint x: 370, startPoint y: 292, endPoint x: 299, endPoint y: 295, distance: 70.9
click at [299, 295] on p "Protein powder (Recovery)" at bounding box center [512, 288] width 603 height 21
copy span "(Recovery)"
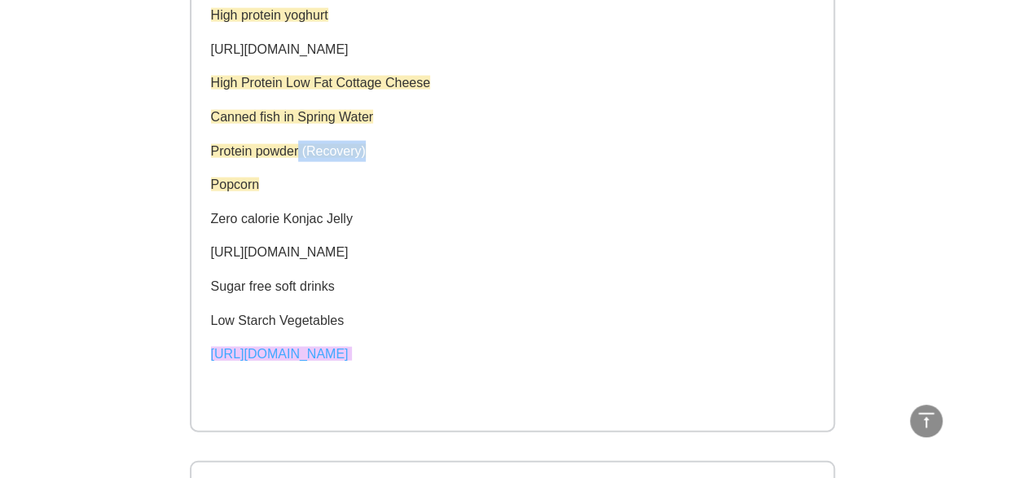
scroll to position [1792, 0]
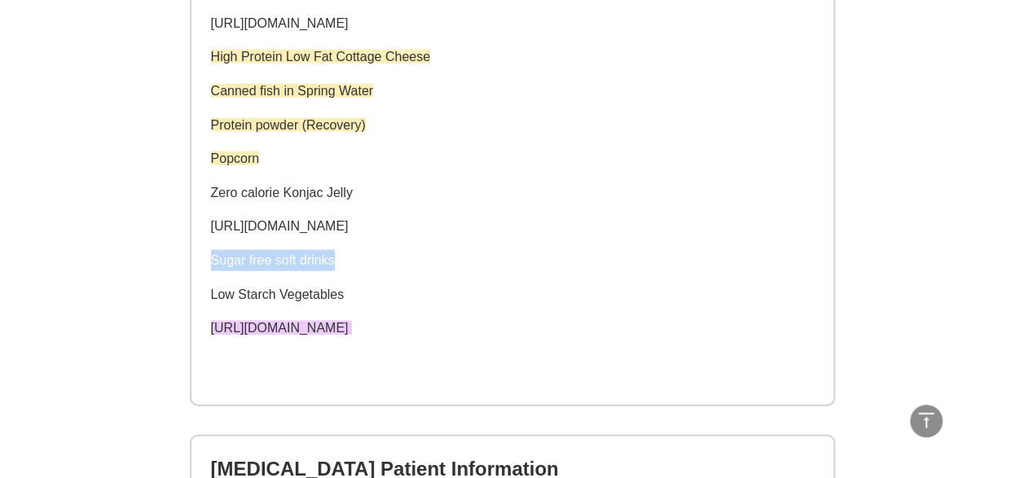
drag, startPoint x: 213, startPoint y: 261, endPoint x: 344, endPoint y: 258, distance: 131.1
click at [344, 258] on p "Sugar free soft drinks" at bounding box center [512, 260] width 603 height 21
drag, startPoint x: 344, startPoint y: 258, endPoint x: 383, endPoint y: 283, distance: 46.5
click at [383, 283] on div "Dry Roasted Edemame beans or Fresh edemame https://www.woolworths.com.au/shop/p…" at bounding box center [512, 141] width 603 height 461
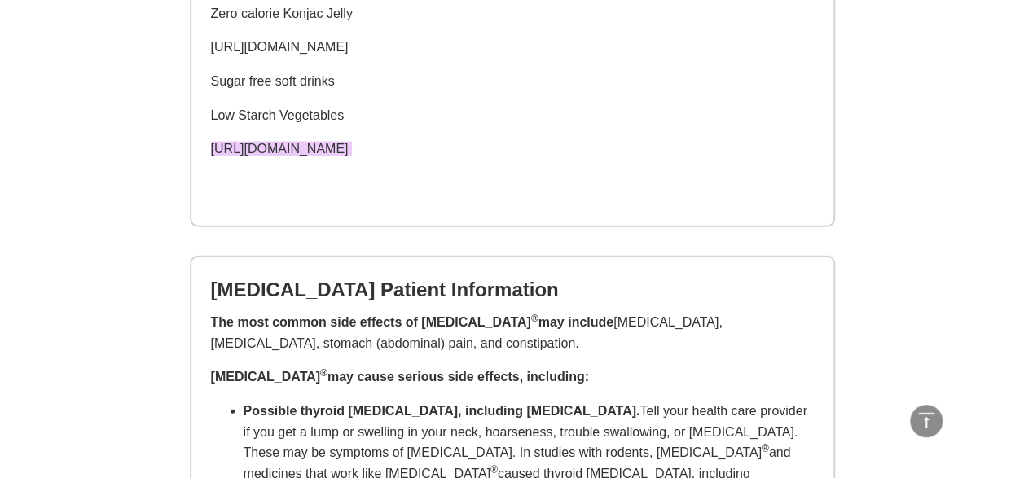
scroll to position [1873, 0]
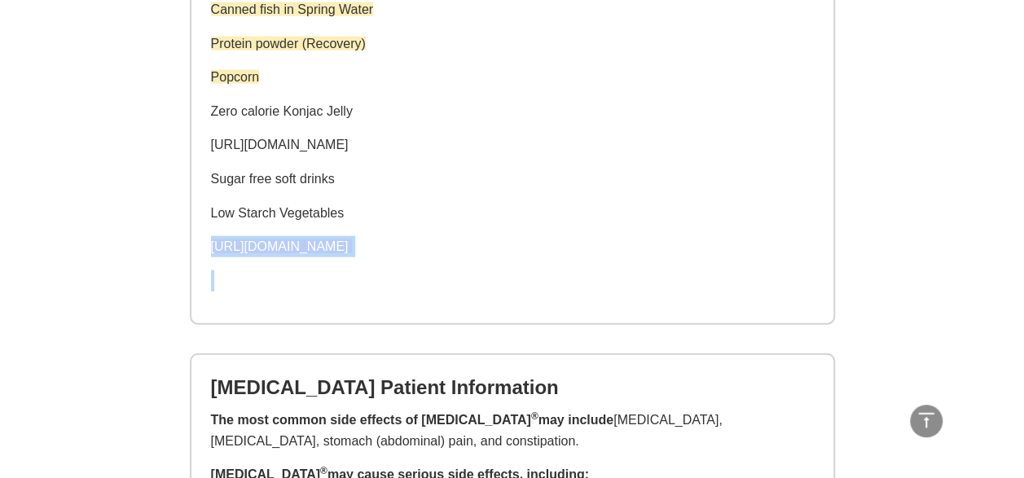
drag, startPoint x: 208, startPoint y: 248, endPoint x: 951, endPoint y: 287, distance: 743.7
copy div "[URL][DOMAIN_NAME]"
click at [435, 222] on p "Low Starch Vegetables" at bounding box center [512, 213] width 603 height 21
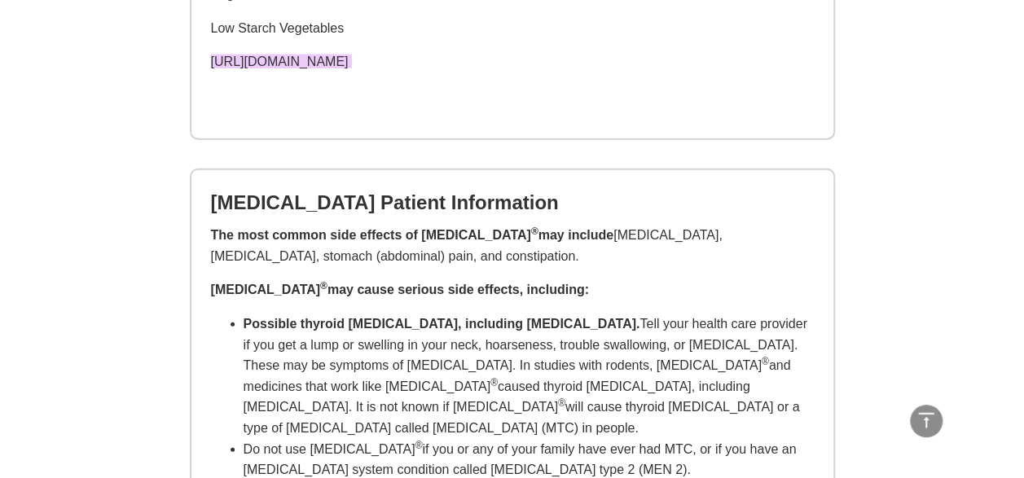
scroll to position [2117, 0]
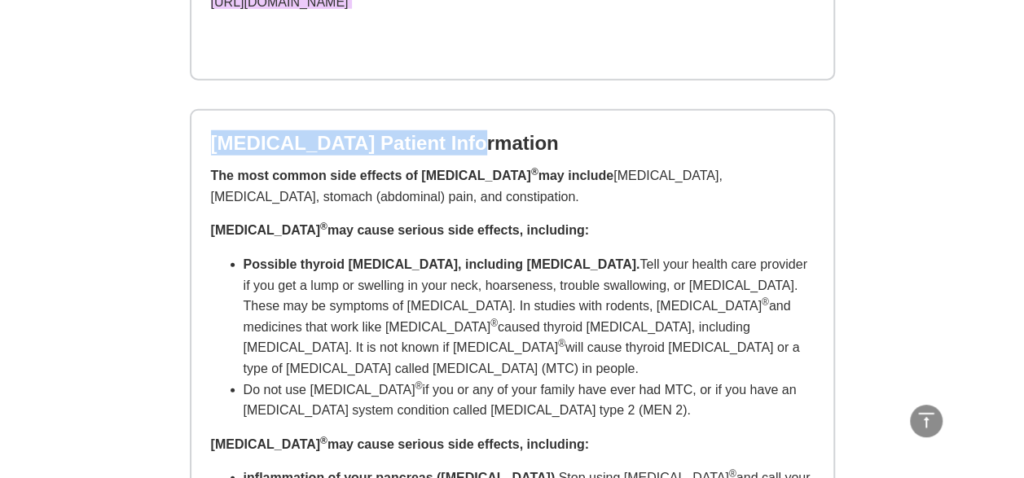
drag, startPoint x: 213, startPoint y: 168, endPoint x: 470, endPoint y: 166, distance: 256.5
click at [470, 156] on h2 "[MEDICAL_DATA] Patient Information" at bounding box center [512, 142] width 603 height 25
drag, startPoint x: 470, startPoint y: 166, endPoint x: 540, endPoint y: 165, distance: 70.0
click at [540, 156] on h2 "[MEDICAL_DATA] Patient Information" at bounding box center [512, 142] width 603 height 25
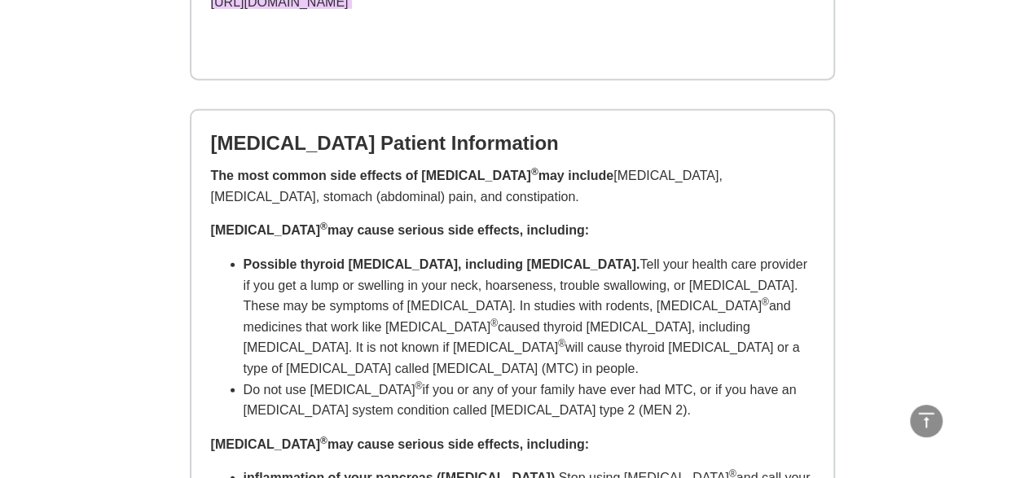
click at [325, 207] on p "The most common side effects of Ozempic ® may include nausea, vomiting, diarrhe…" at bounding box center [512, 186] width 603 height 42
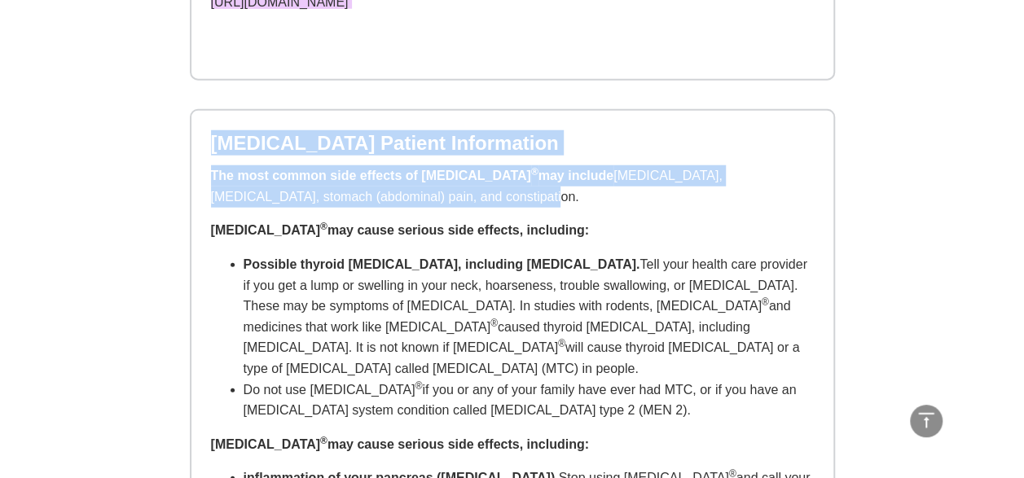
drag, startPoint x: 211, startPoint y: 162, endPoint x: 487, endPoint y: 226, distance: 283.5
copy div "Ozempic Patient Information The most common side effects of Ozempic ® may inclu…"
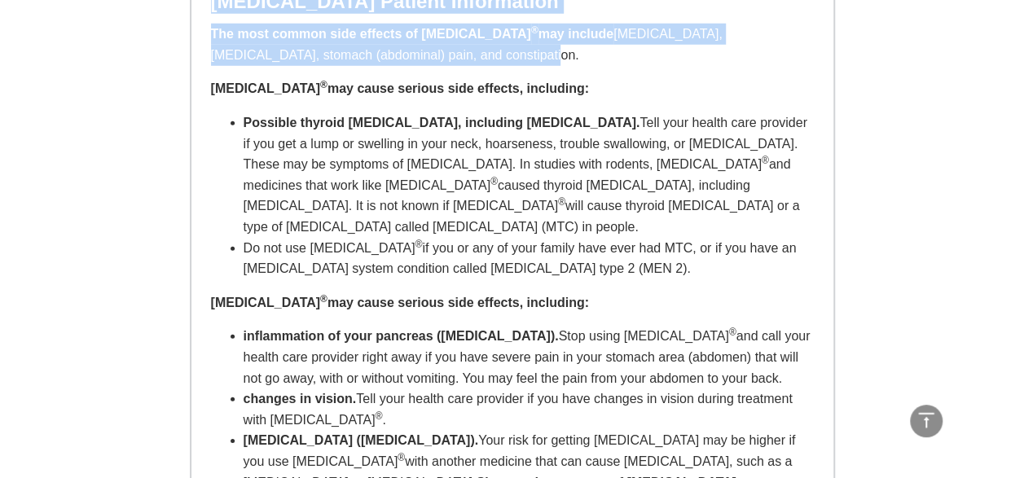
scroll to position [2280, 0]
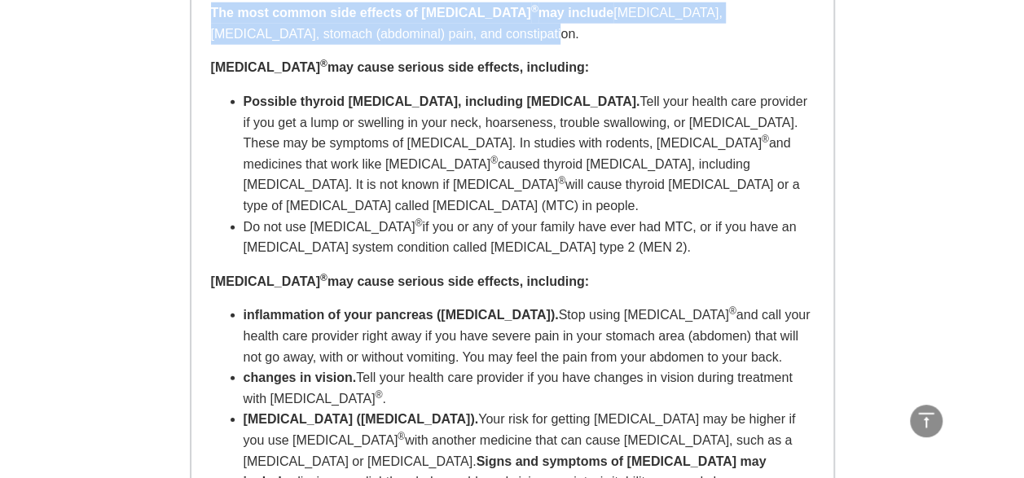
drag, startPoint x: 212, startPoint y: 87, endPoint x: 725, endPoint y: 254, distance: 539.5
click at [725, 254] on div "The most common side effects of Ozempic ® may include nausea, vomiting, diarrhe…" at bounding box center [512, 393] width 603 height 782
copy div "Ozempic ® may cause serious side effects, including: Possible thyroid tumors, i…"
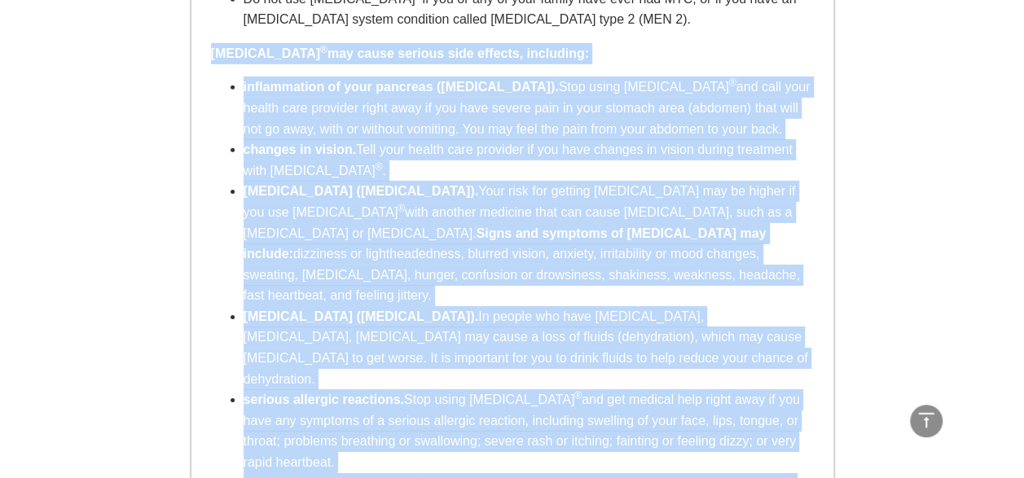
scroll to position [2620, 0]
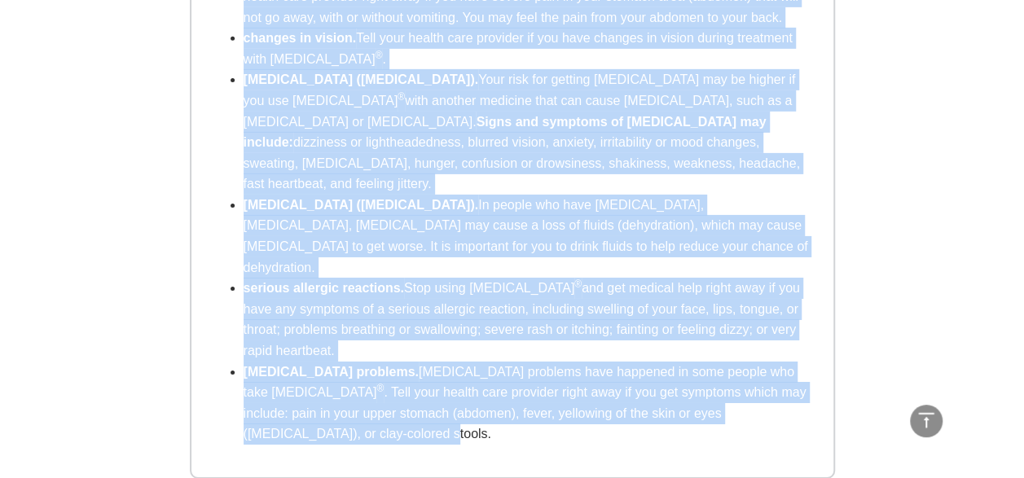
drag, startPoint x: 213, startPoint y: 121, endPoint x: 775, endPoint y: 393, distance: 624.6
click at [775, 393] on div "Ozempic Patient Information The most common side effects of Ozempic ® may inclu…" at bounding box center [512, 42] width 642 height 869
copy div "Ozempic ® may cause serious side effects, including: inflammation of your pancr…"
click at [785, 389] on div "Ozempic Patient Information The most common side effects of Ozempic ® may inclu…" at bounding box center [512, 42] width 642 height 869
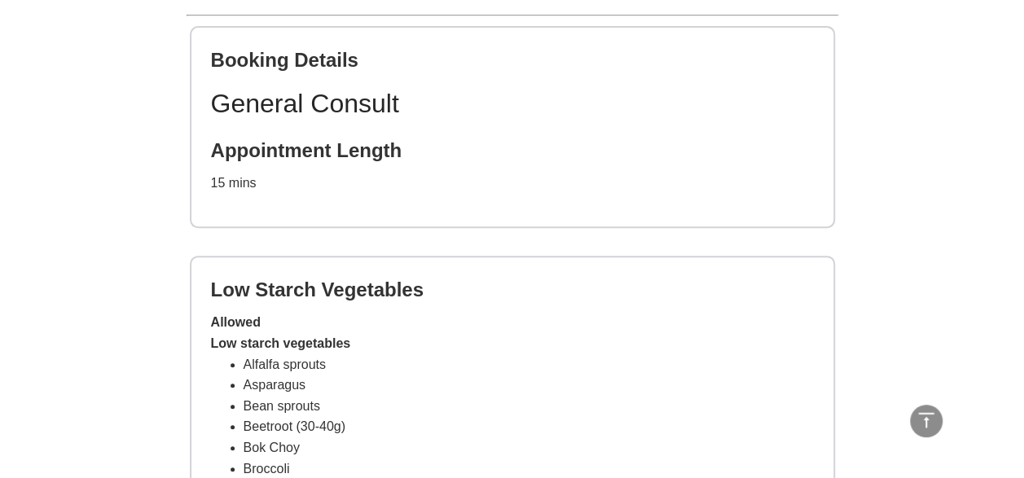
scroll to position [0, 0]
